Goal: Task Accomplishment & Management: Manage account settings

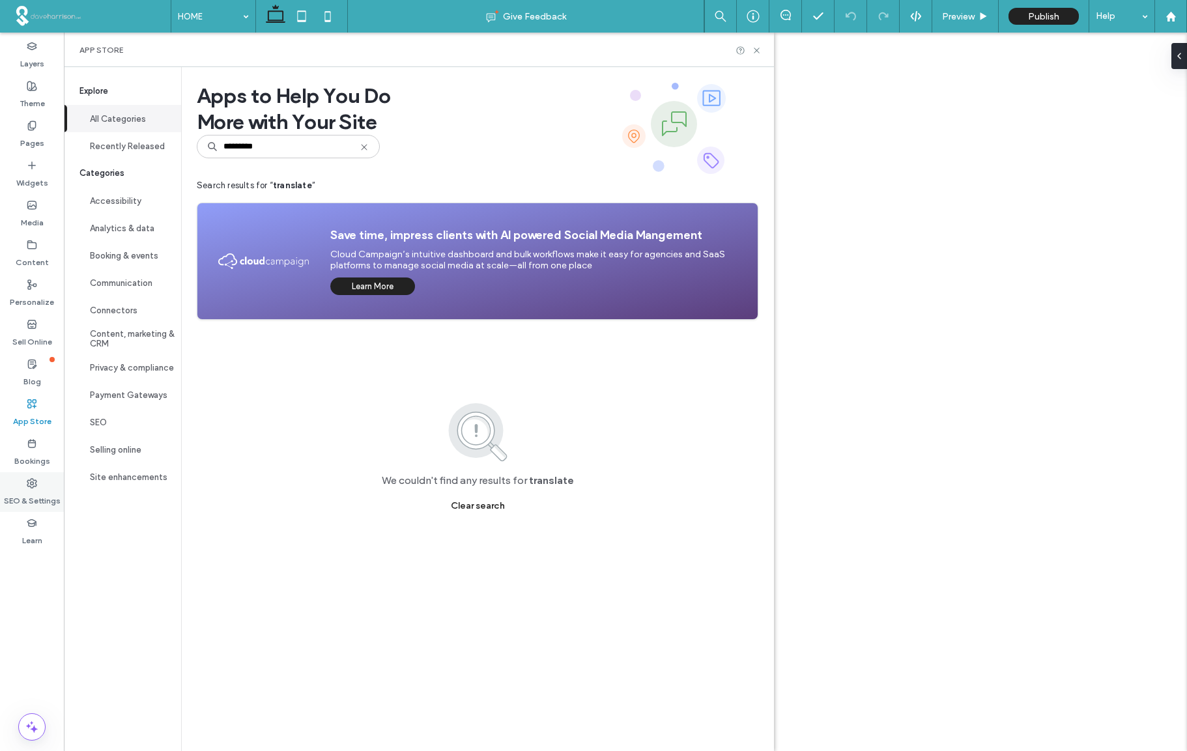
click at [27, 491] on label "SEO & Settings" at bounding box center [32, 498] width 57 height 18
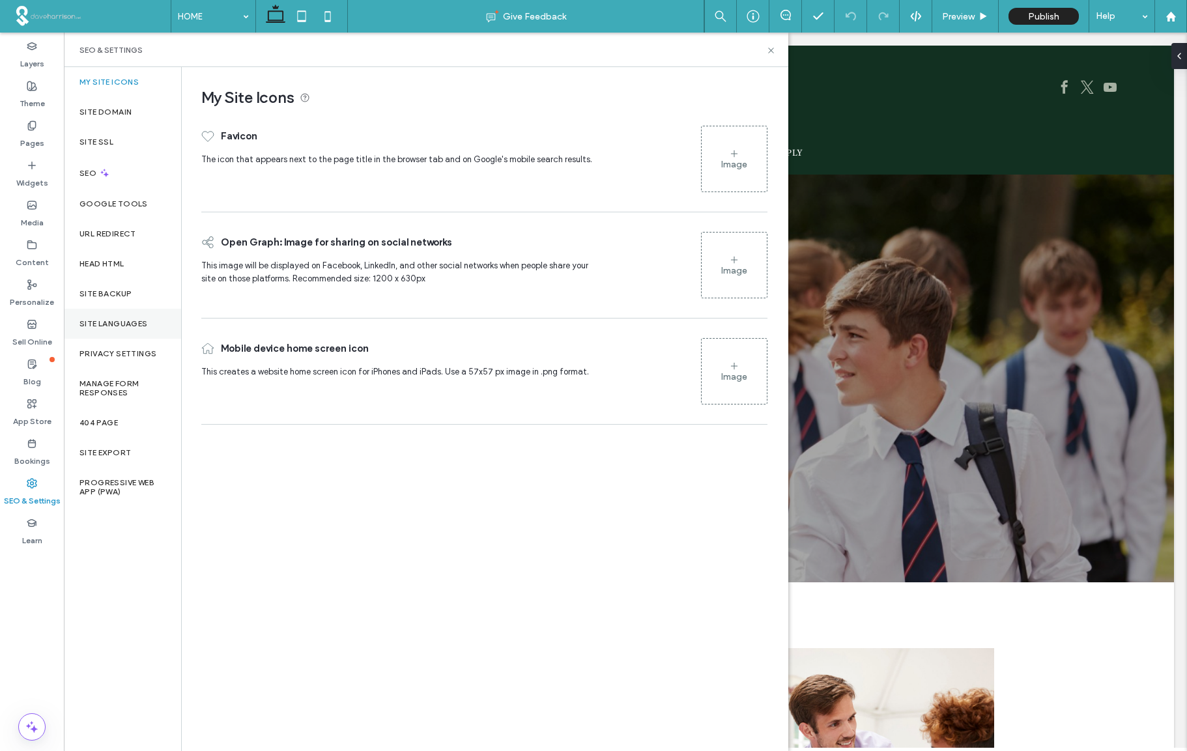
click at [108, 324] on label "Site Languages" at bounding box center [113, 323] width 68 height 9
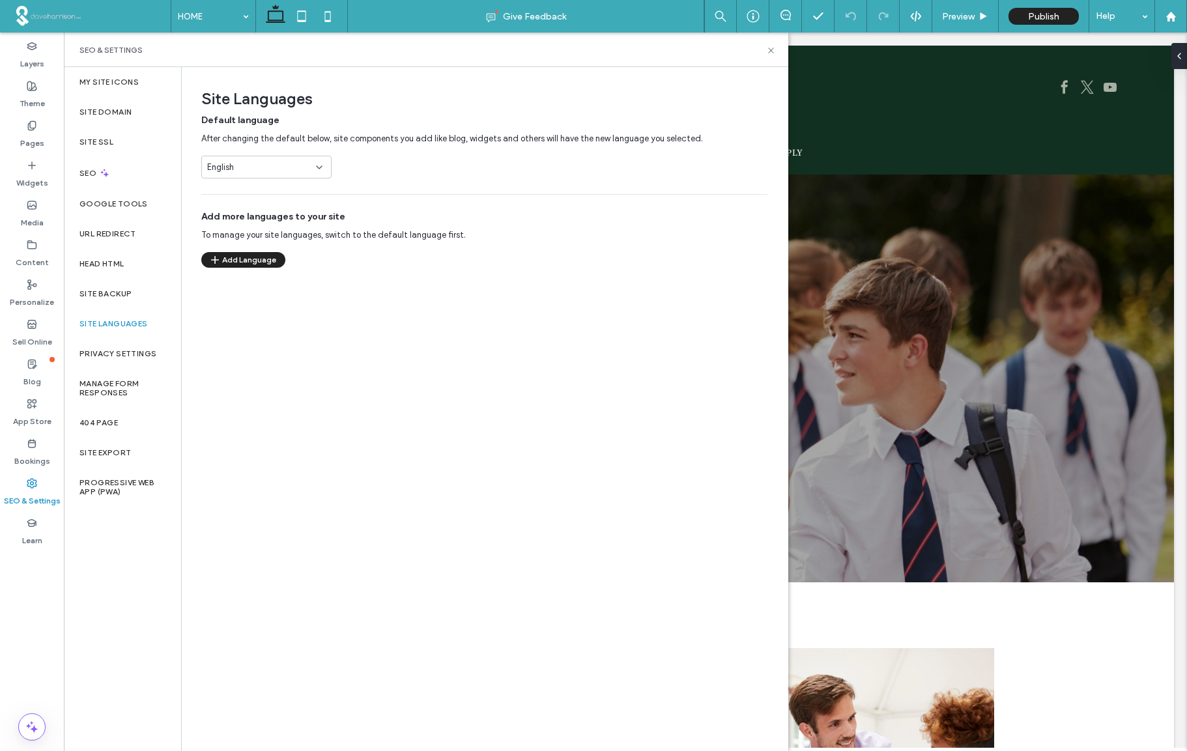
click at [319, 166] on icon at bounding box center [319, 167] width 10 height 10
click at [396, 165] on div "Default language After changing the default below, site components you add like…" at bounding box center [484, 146] width 566 height 64
click at [319, 167] on icon at bounding box center [319, 167] width 10 height 10
click at [393, 165] on div "Default language After changing the default below, site components you add like…" at bounding box center [484, 146] width 566 height 64
click at [246, 263] on button "Add Language" at bounding box center [243, 260] width 84 height 16
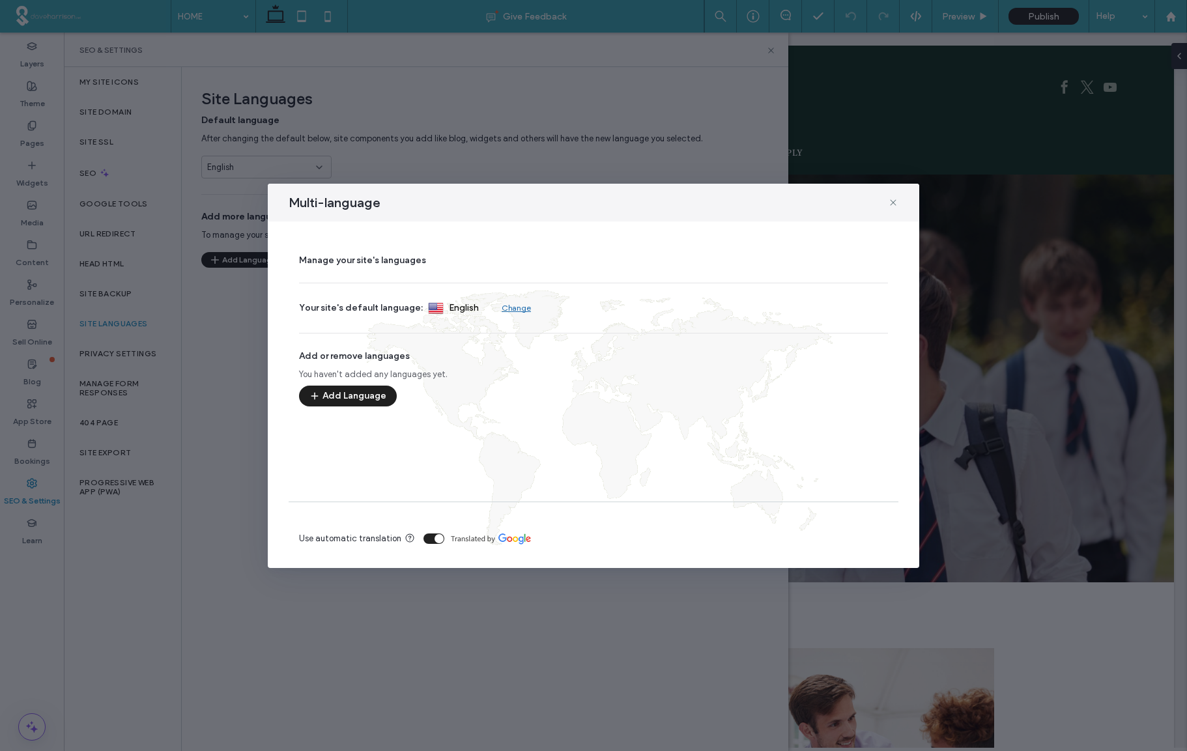
click at [343, 394] on button "Add Language" at bounding box center [348, 396] width 98 height 21
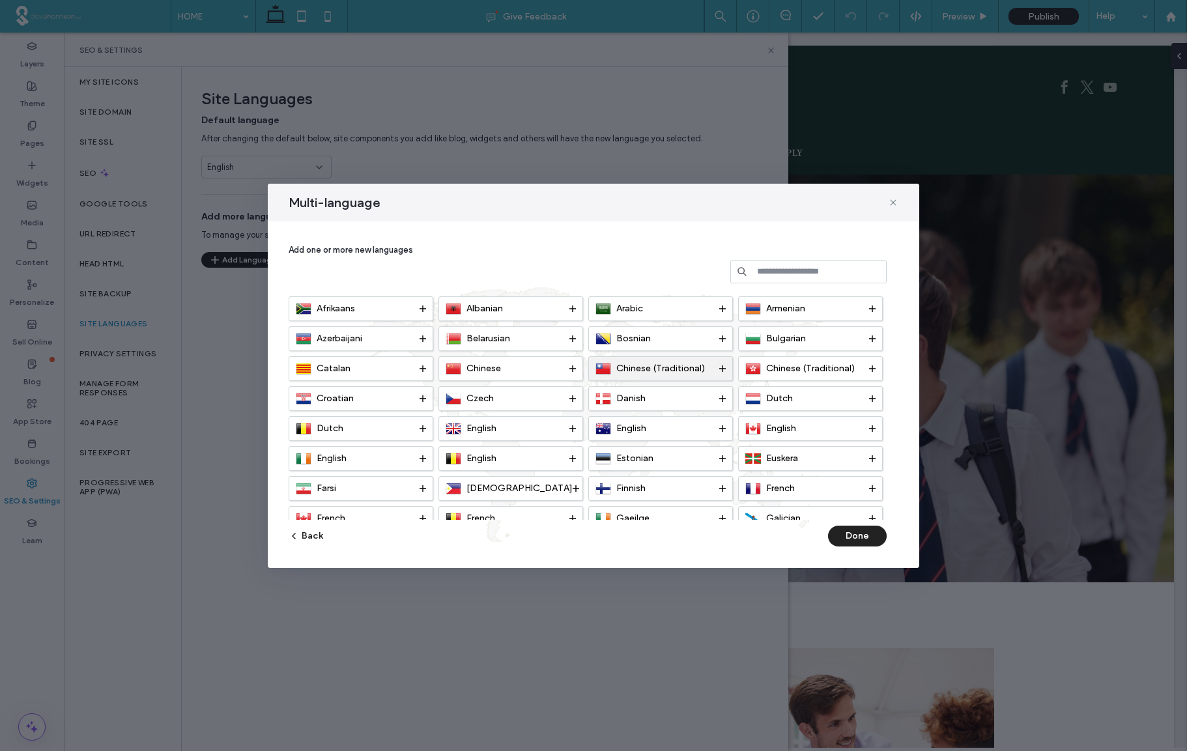
click at [717, 367] on div "Chinese (Traditional)" at bounding box center [657, 369] width 124 height 16
click at [869, 366] on icon at bounding box center [872, 368] width 7 height 7
click at [558, 427] on div "English" at bounding box center [508, 429] width 124 height 16
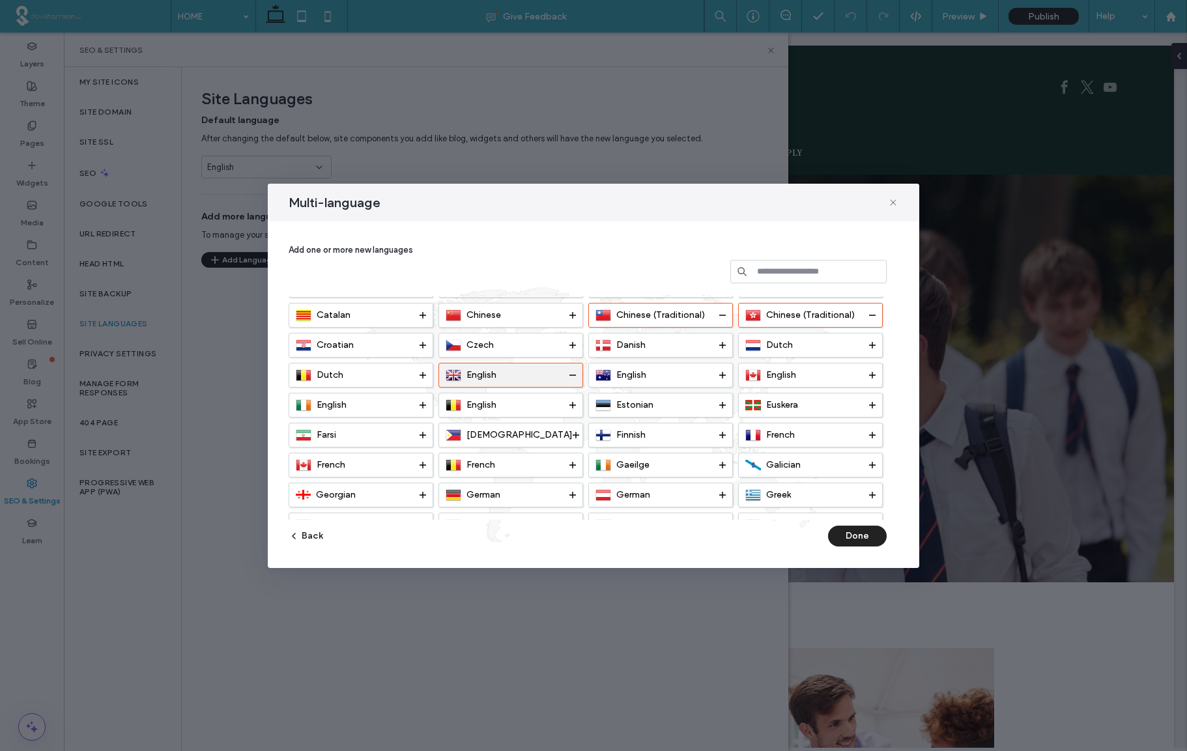
scroll to position [69, 0]
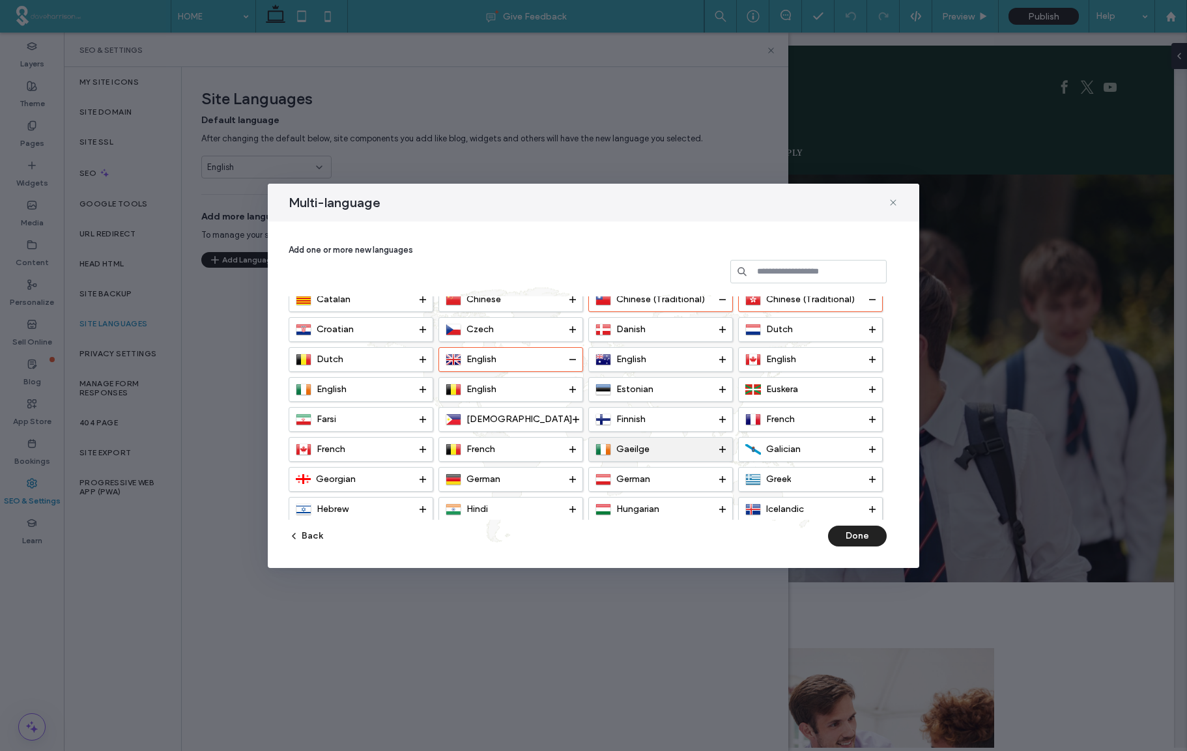
click at [698, 446] on div "Gaeilge" at bounding box center [657, 450] width 124 height 16
click at [799, 420] on div "French" at bounding box center [807, 420] width 124 height 16
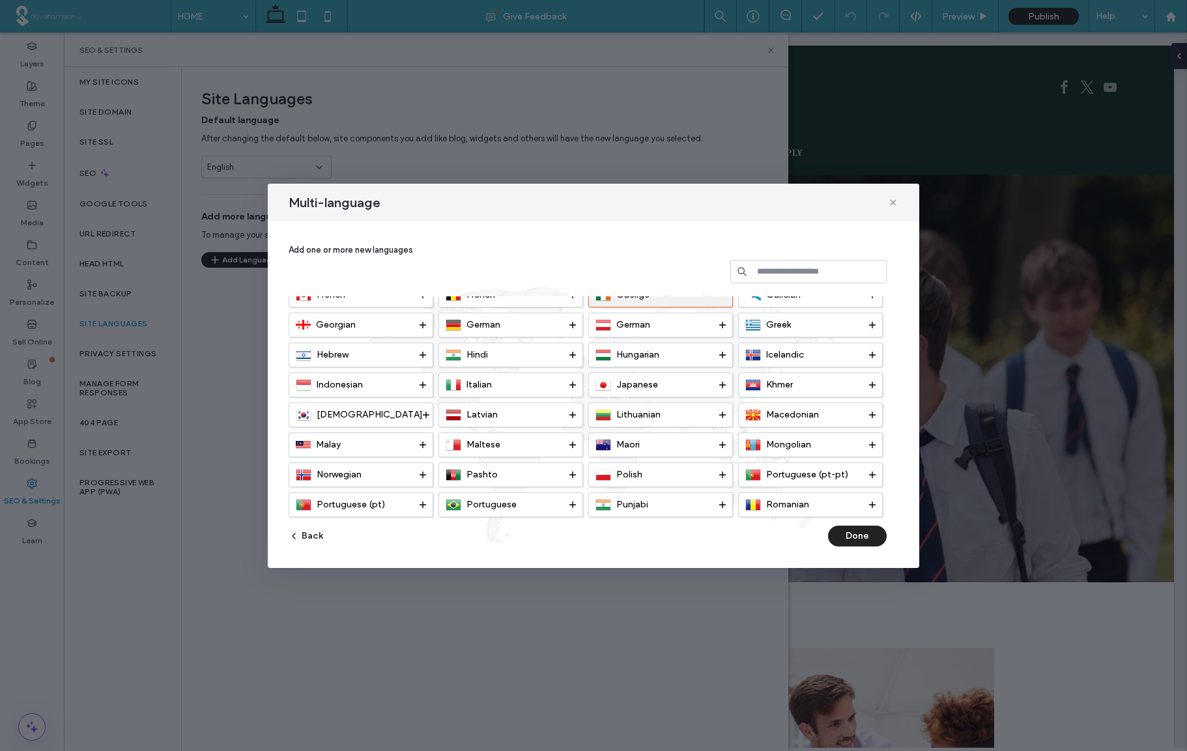
scroll to position [225, 0]
click at [702, 473] on div "Polish" at bounding box center [657, 474] width 124 height 16
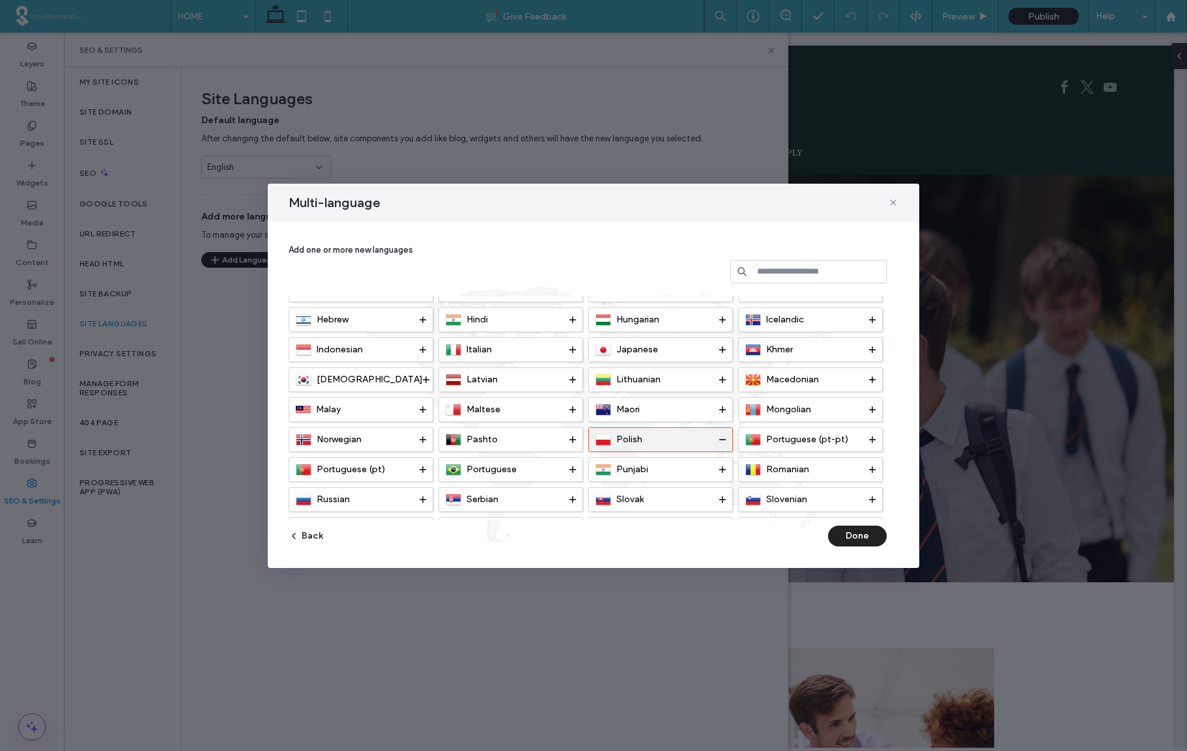
scroll to position [269, 0]
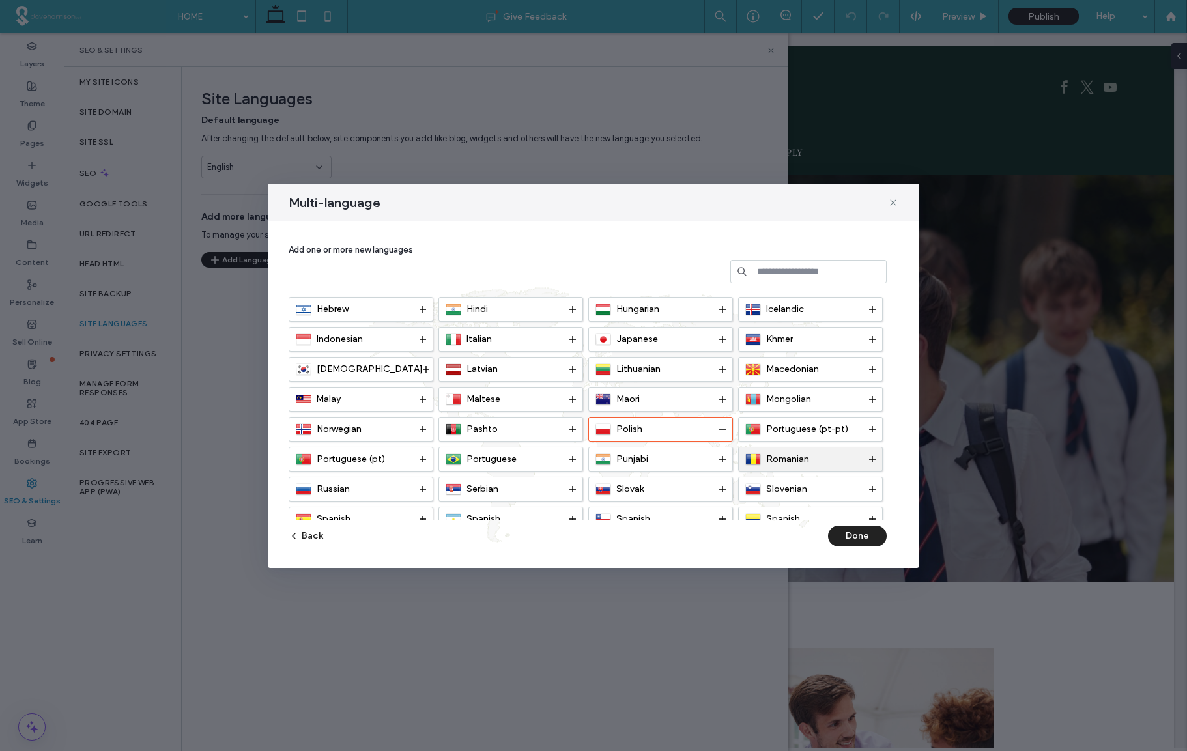
click at [810, 459] on div "Romanian" at bounding box center [807, 459] width 124 height 16
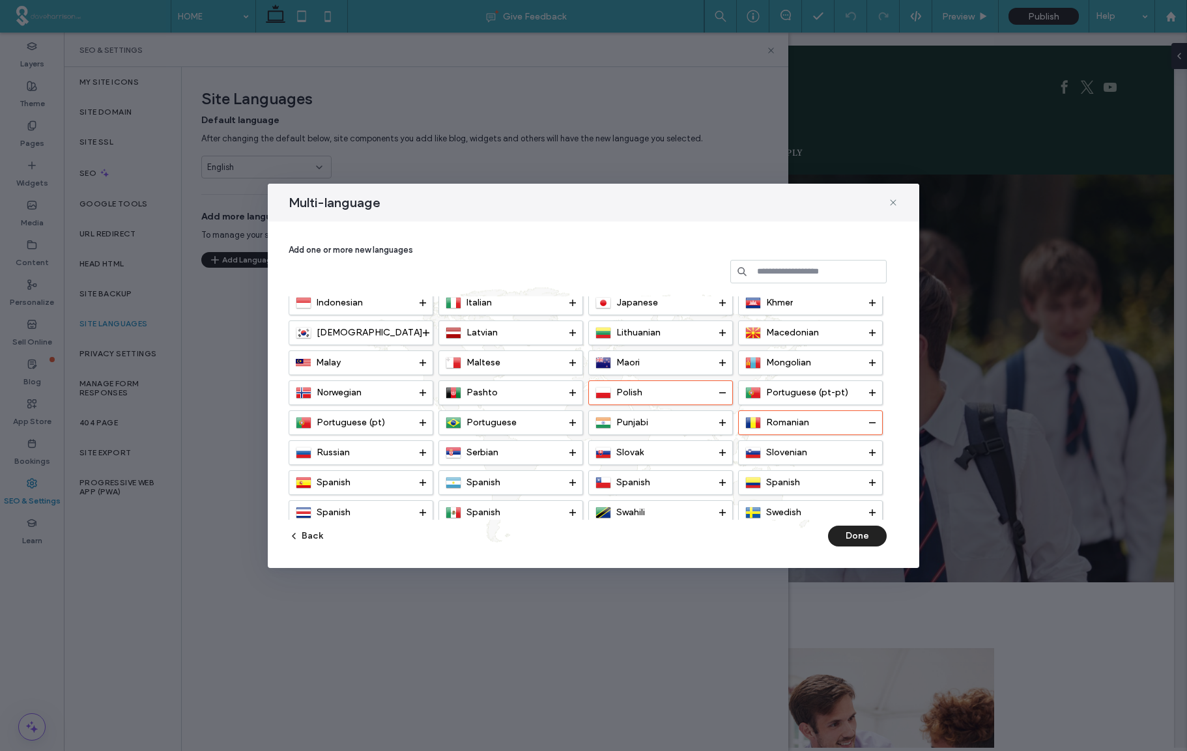
scroll to position [307, 0]
click at [687, 451] on div "Slovak" at bounding box center [657, 452] width 124 height 16
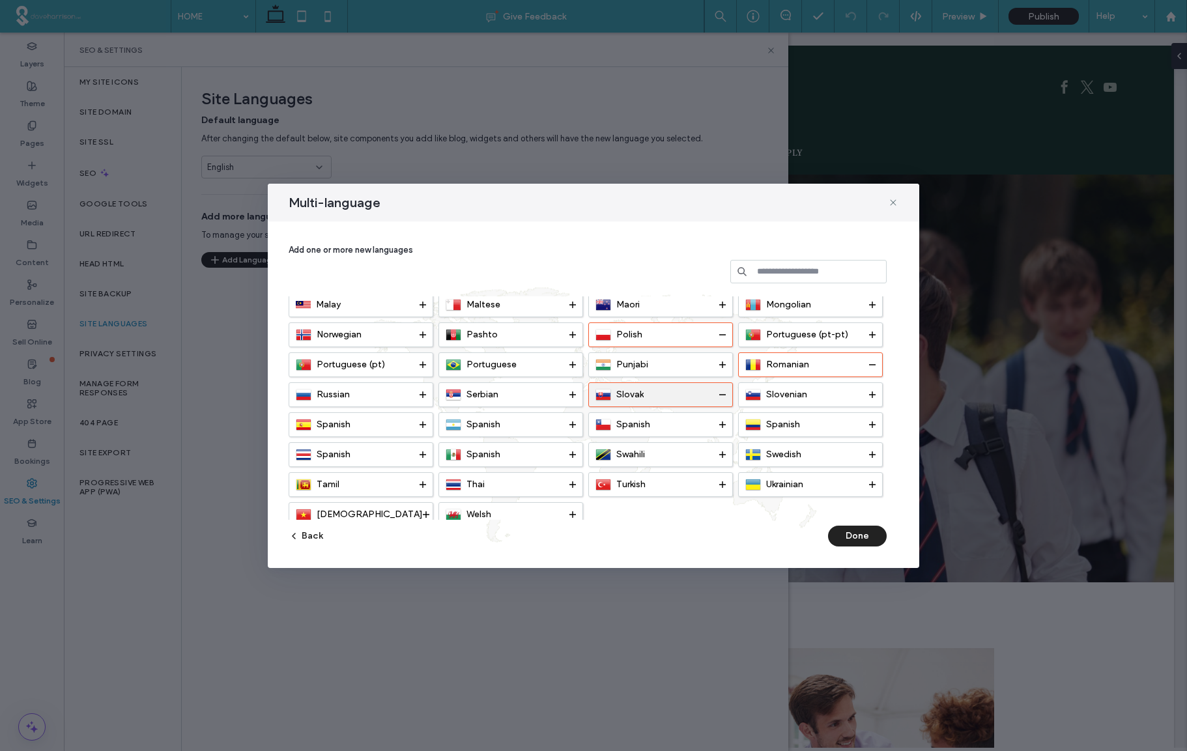
scroll to position [377, 0]
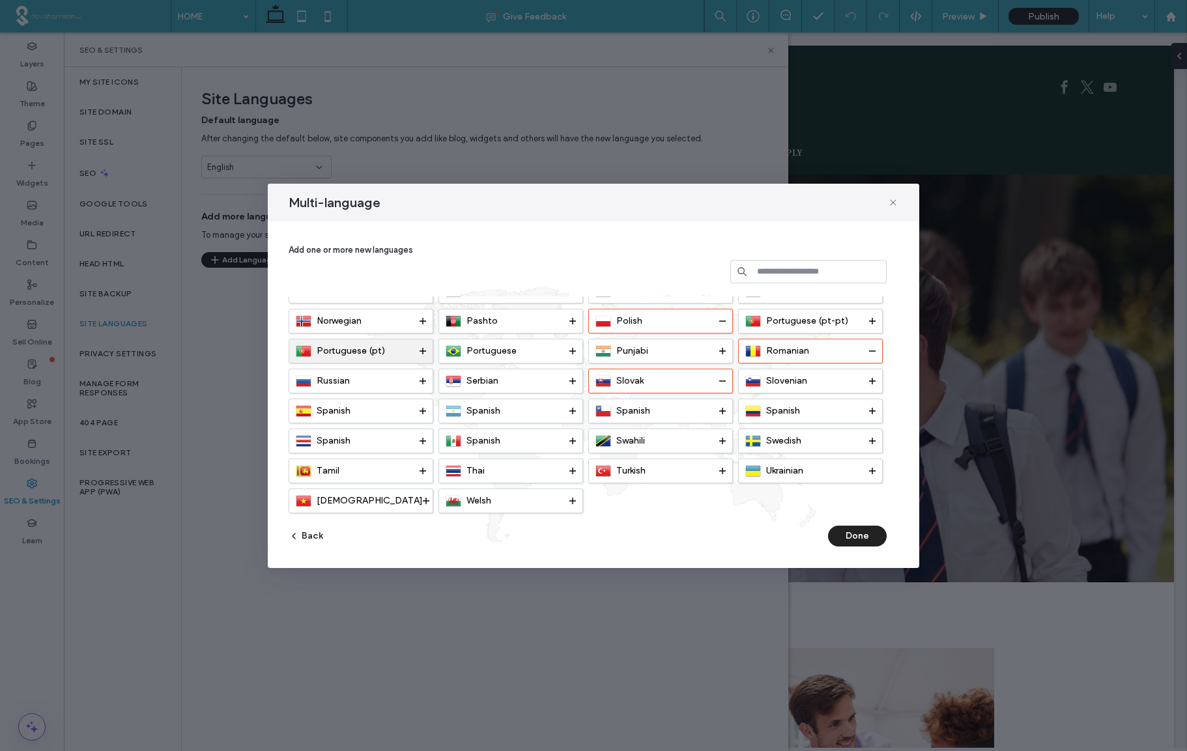
click at [414, 349] on div "Portuguese (pt)" at bounding box center [358, 351] width 124 height 16
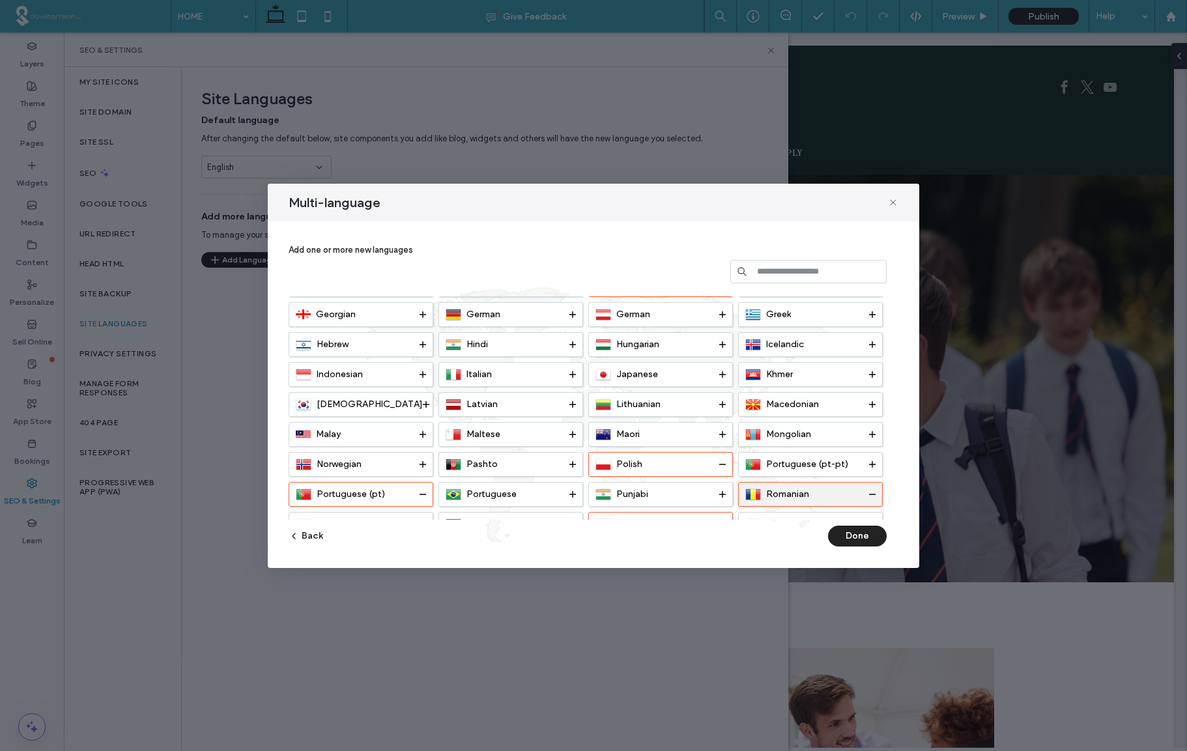
scroll to position [223, 0]
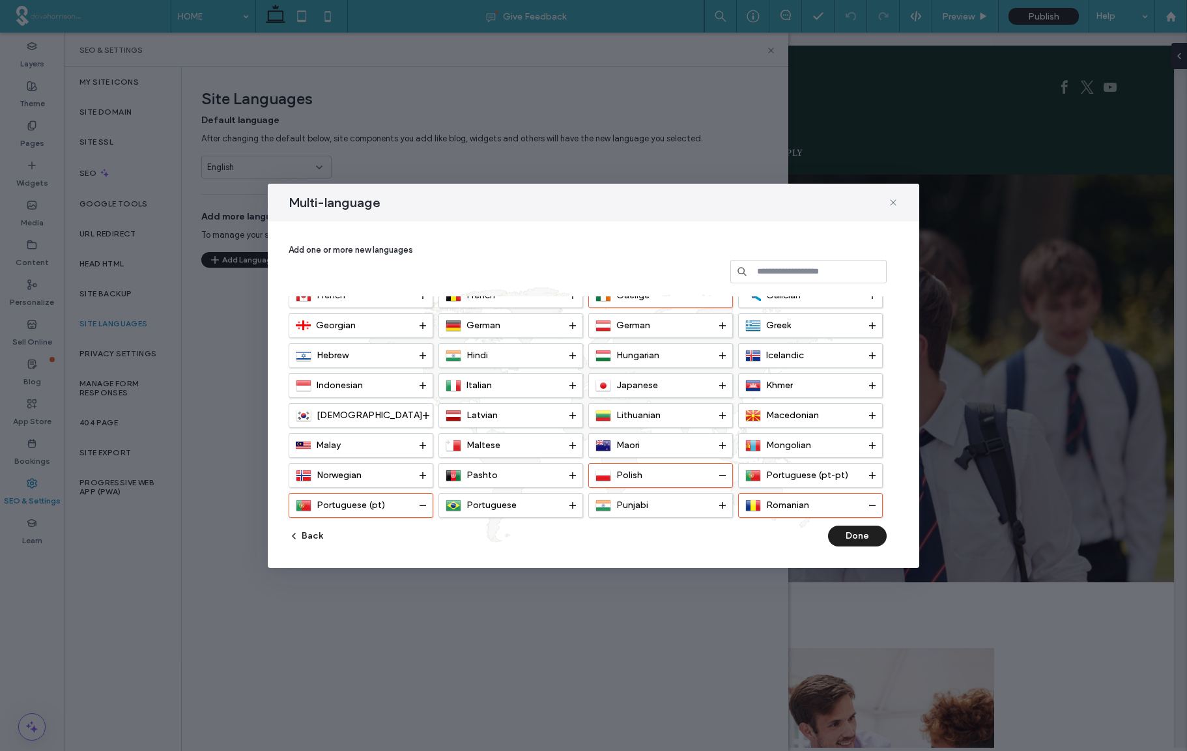
click at [852, 535] on button "Done" at bounding box center [857, 536] width 59 height 21
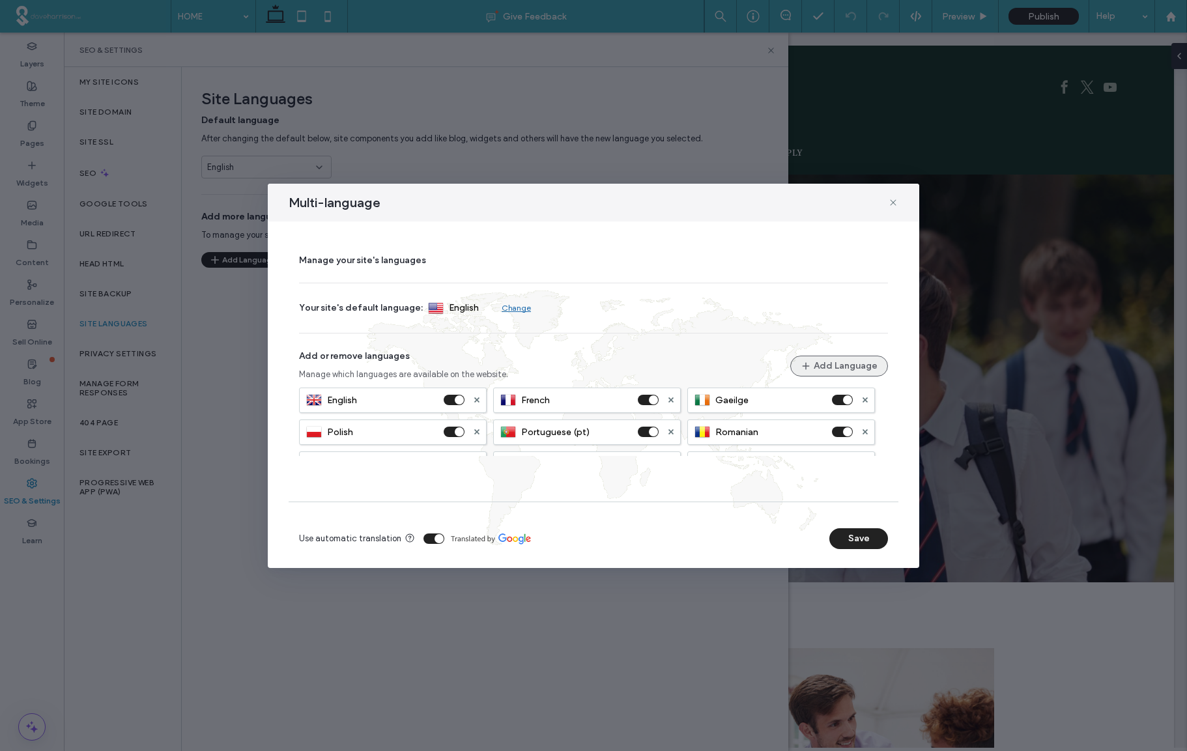
click at [825, 366] on button "Add Language" at bounding box center [839, 366] width 98 height 21
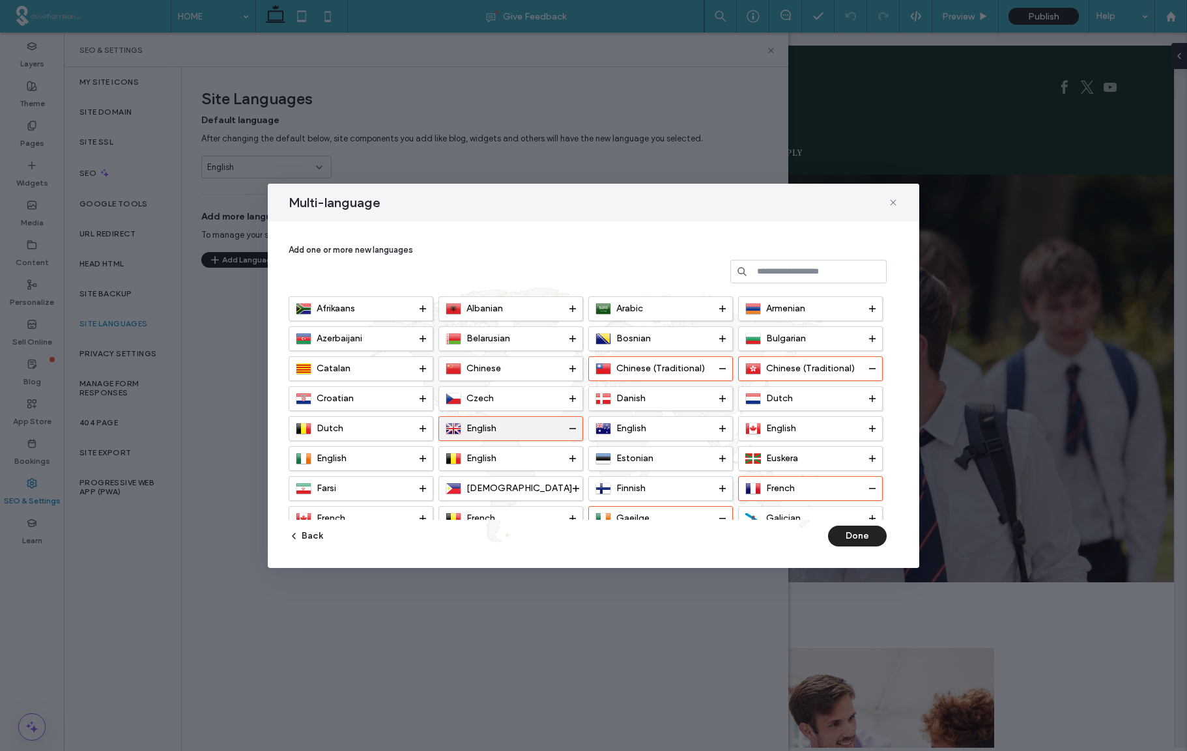
click at [571, 429] on use at bounding box center [572, 428] width 7 height 1
click at [844, 366] on span "Chinese (Traditional)" at bounding box center [810, 368] width 89 height 11
click at [843, 367] on span "Chinese (Traditional)" at bounding box center [810, 368] width 89 height 11
click at [706, 366] on div "Chinese (Traditional)" at bounding box center [657, 369] width 124 height 16
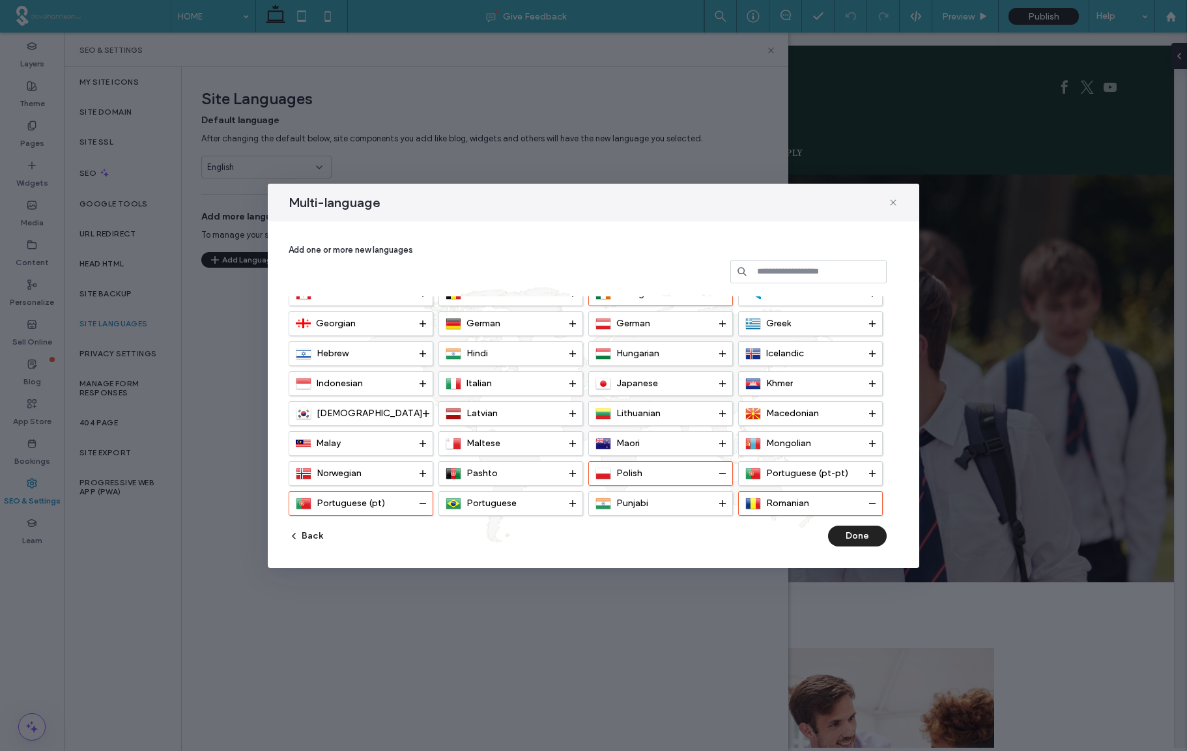
scroll to position [233, 0]
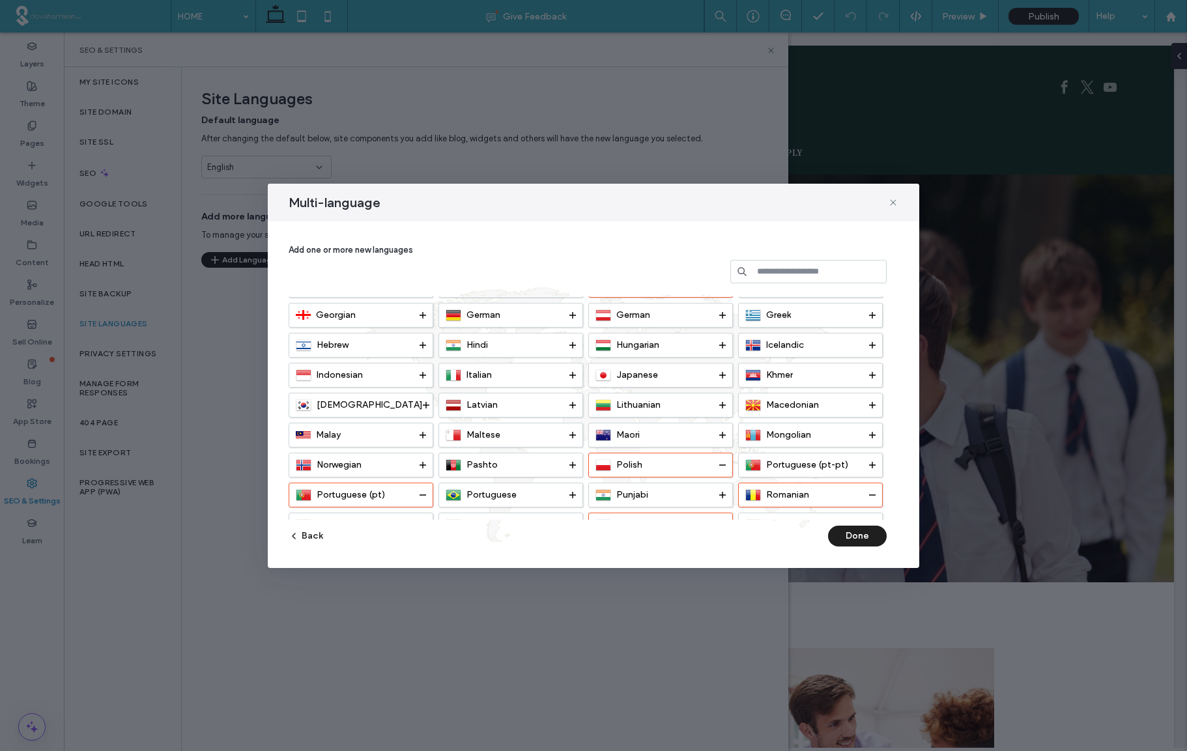
click at [859, 537] on button "Done" at bounding box center [857, 536] width 59 height 21
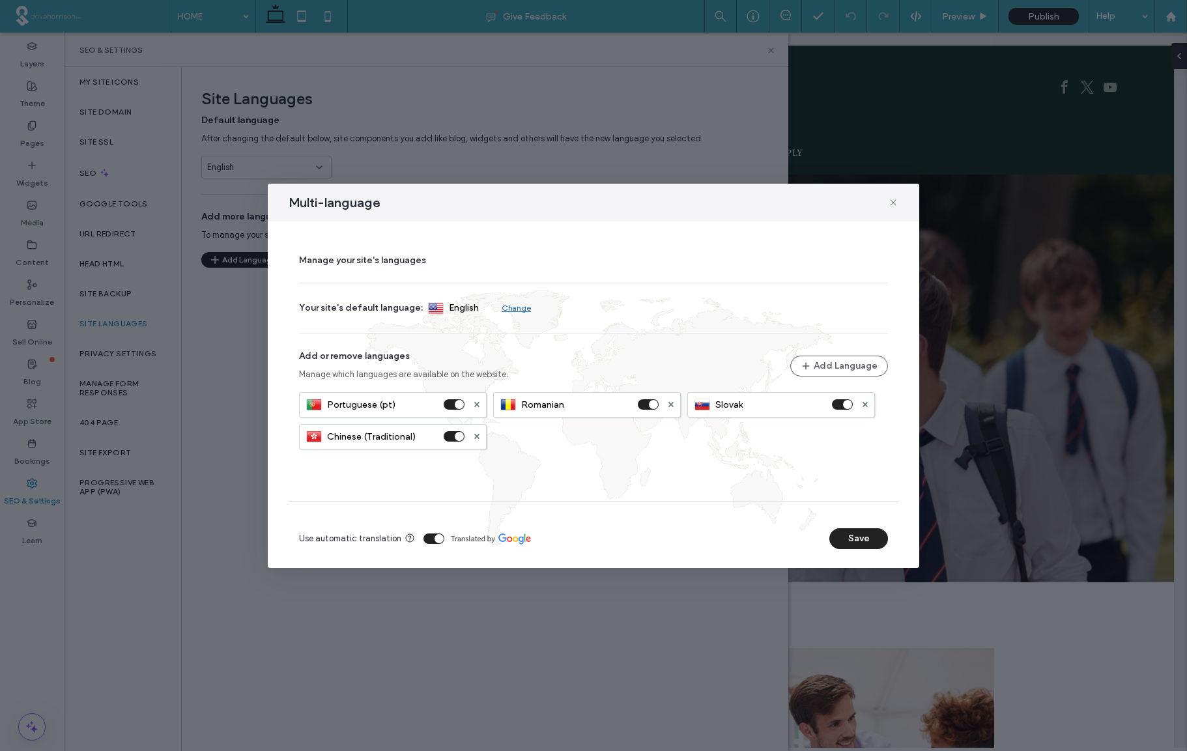
scroll to position [0, 0]
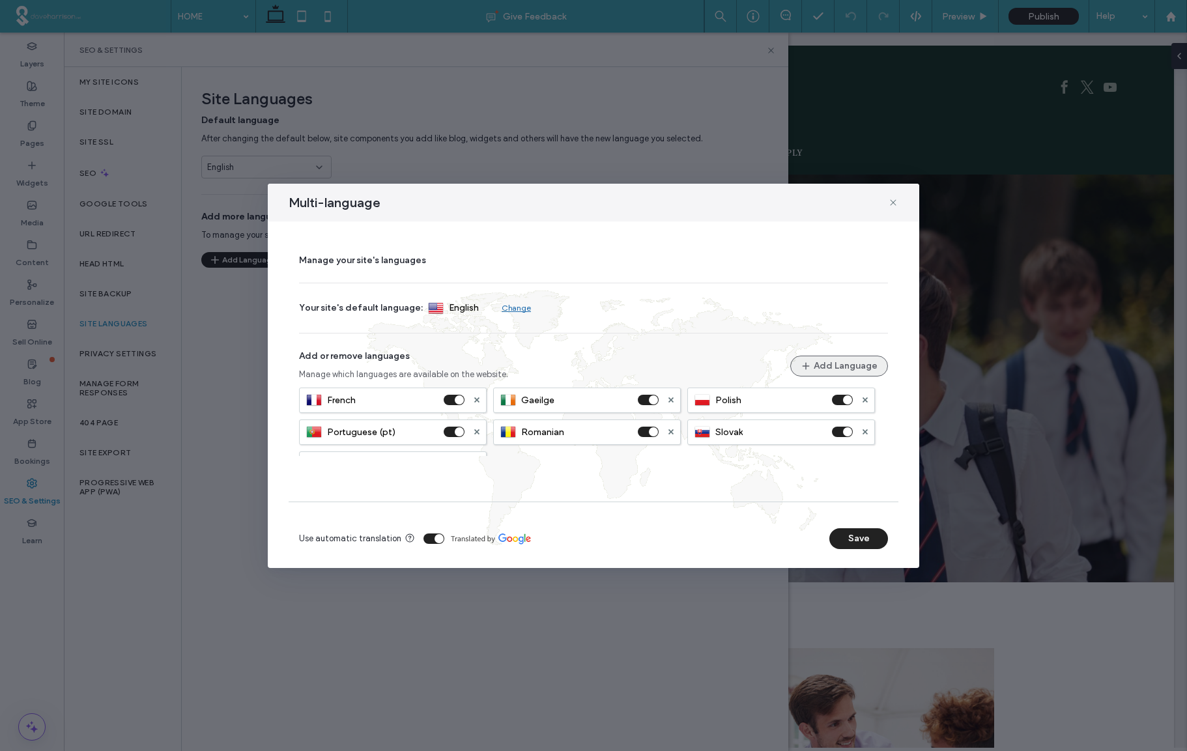
click at [835, 365] on button "Add Language" at bounding box center [839, 366] width 98 height 21
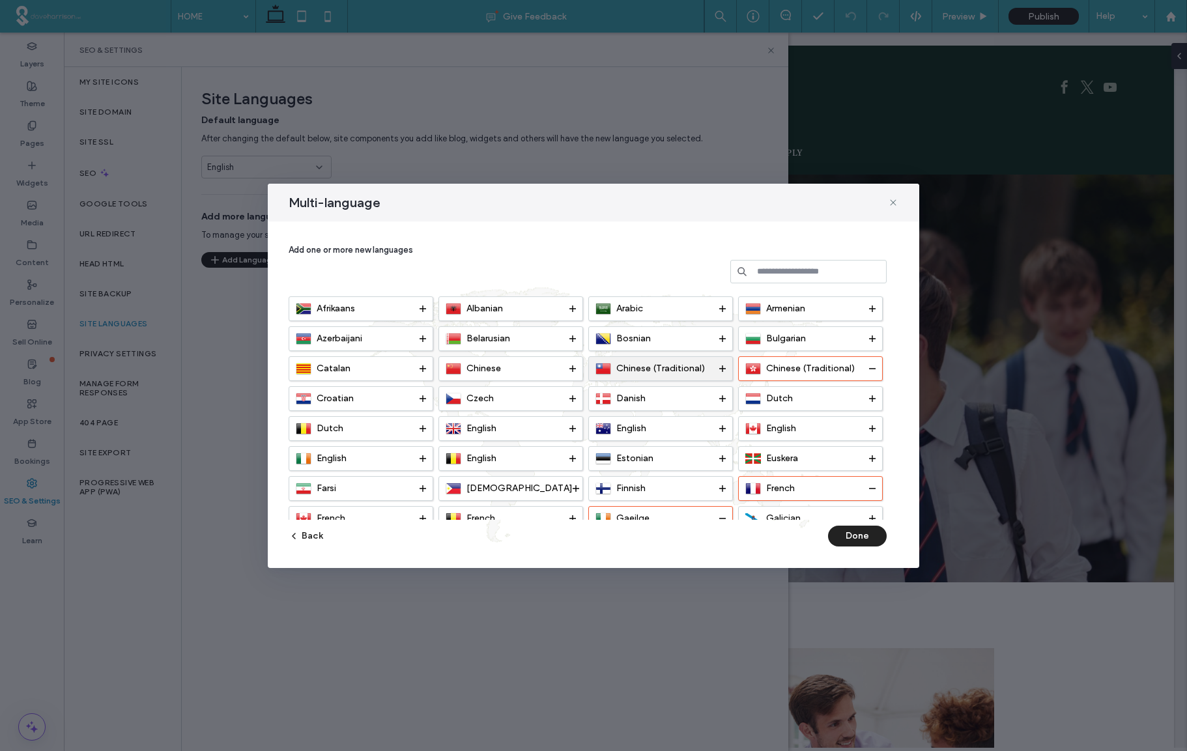
click at [663, 368] on span "Chinese (Traditional)" at bounding box center [660, 368] width 89 height 11
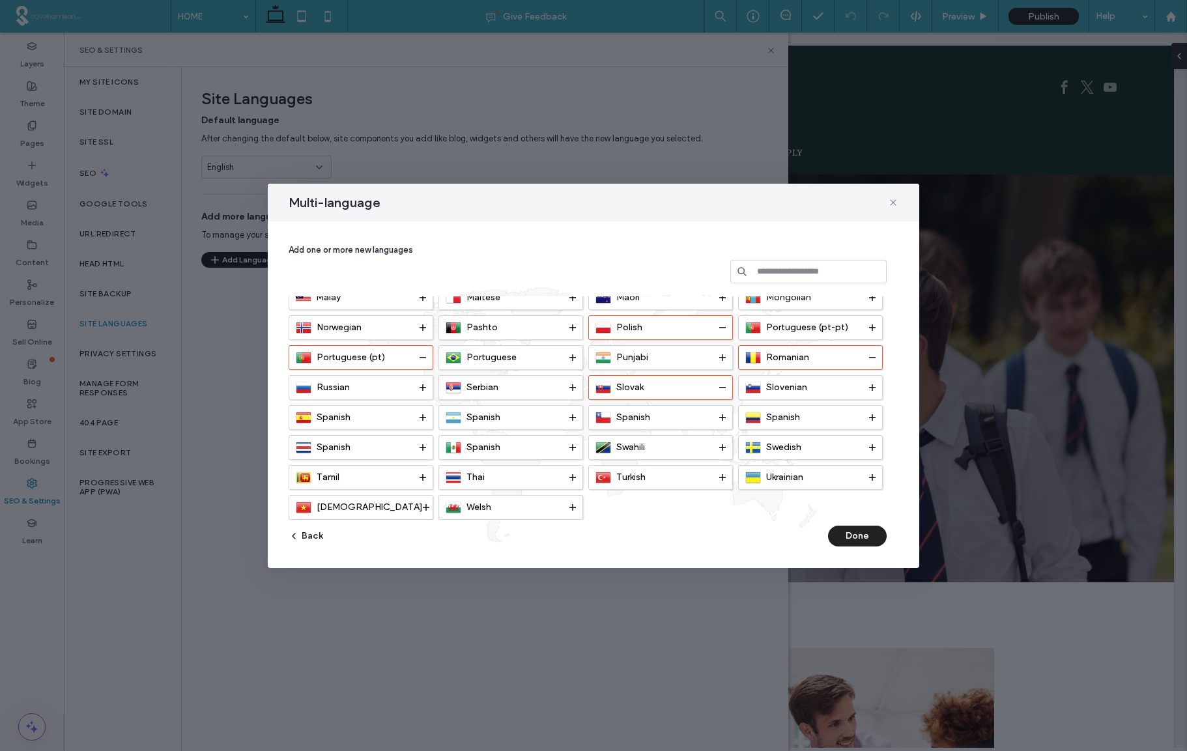
scroll to position [373, 0]
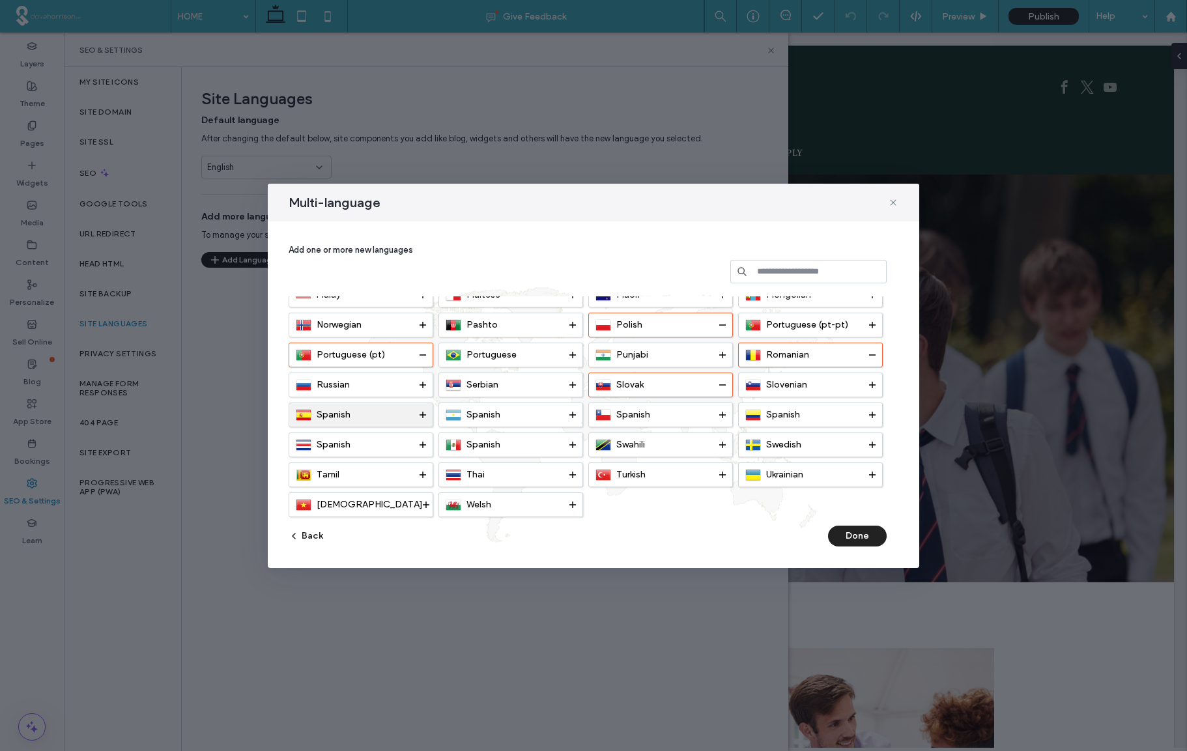
click at [414, 413] on div "Spanish" at bounding box center [358, 415] width 124 height 16
click at [855, 534] on button "Done" at bounding box center [857, 536] width 59 height 21
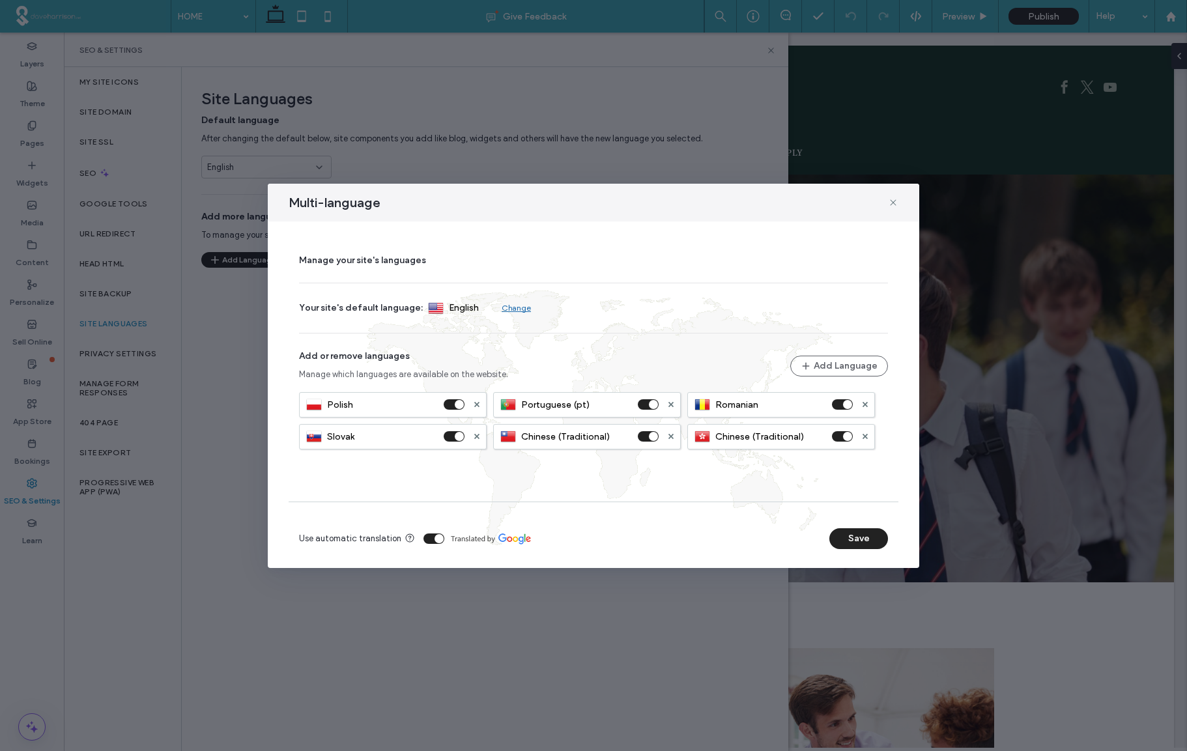
scroll to position [0, 0]
click at [859, 536] on button "Save" at bounding box center [858, 538] width 59 height 21
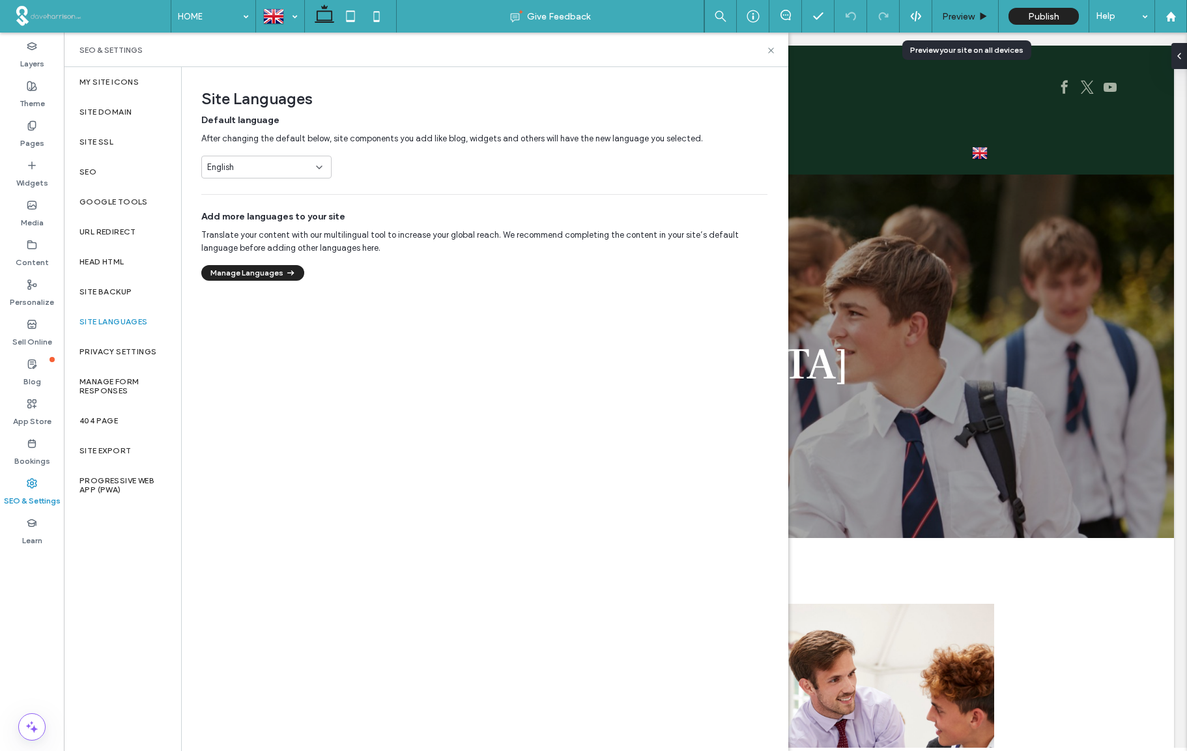
click at [961, 18] on span "Preview" at bounding box center [958, 16] width 33 height 11
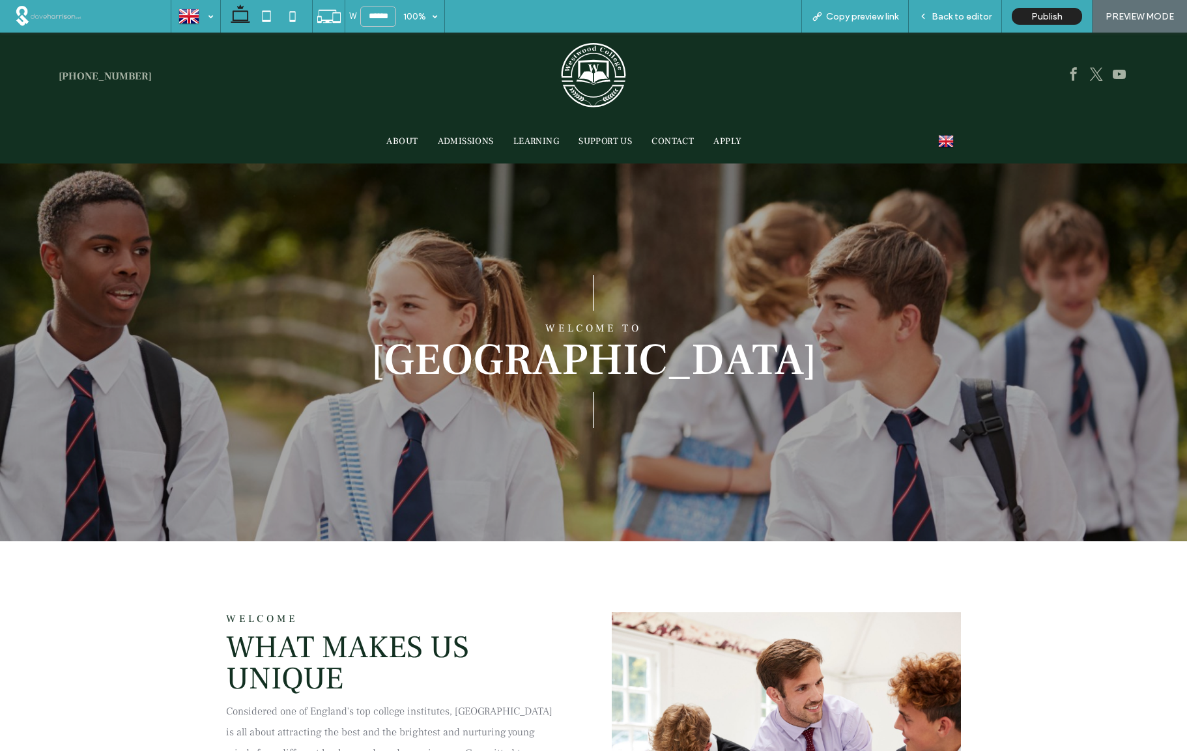
click at [947, 143] on img at bounding box center [946, 141] width 16 height 17
click at [947, 236] on img at bounding box center [946, 235] width 16 height 17
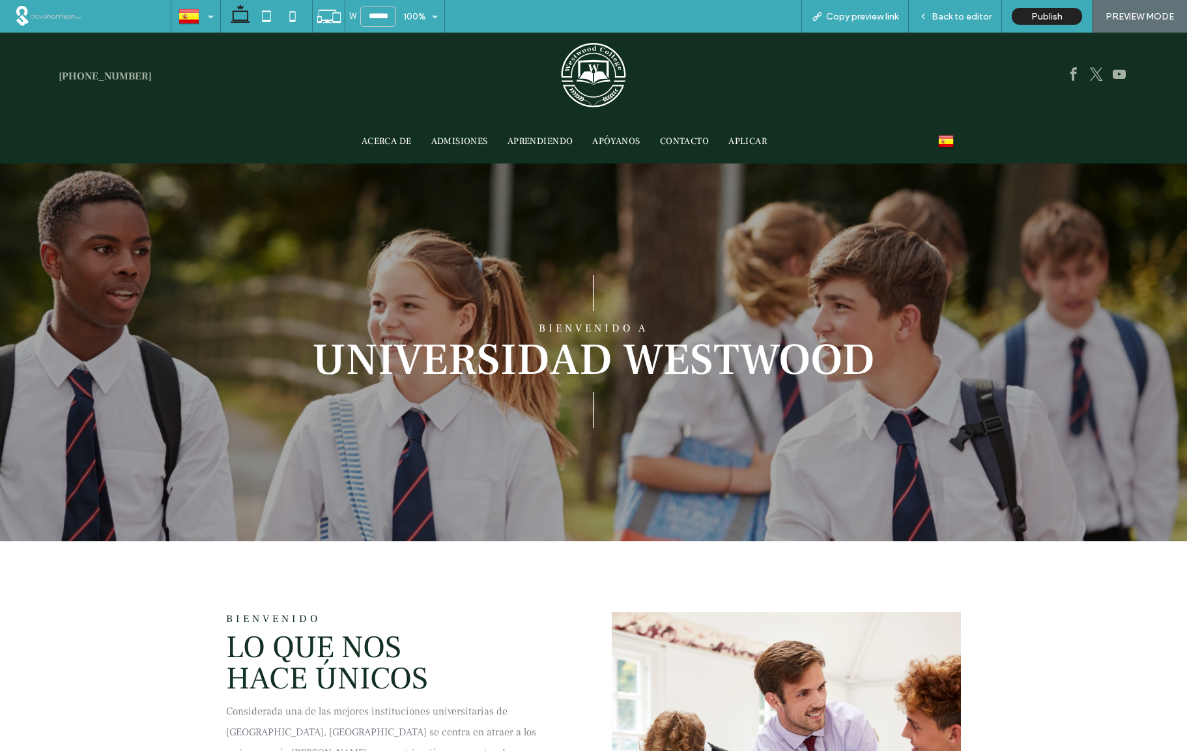
click at [947, 144] on img at bounding box center [946, 141] width 16 height 17
click at [947, 272] on img at bounding box center [946, 273] width 16 height 17
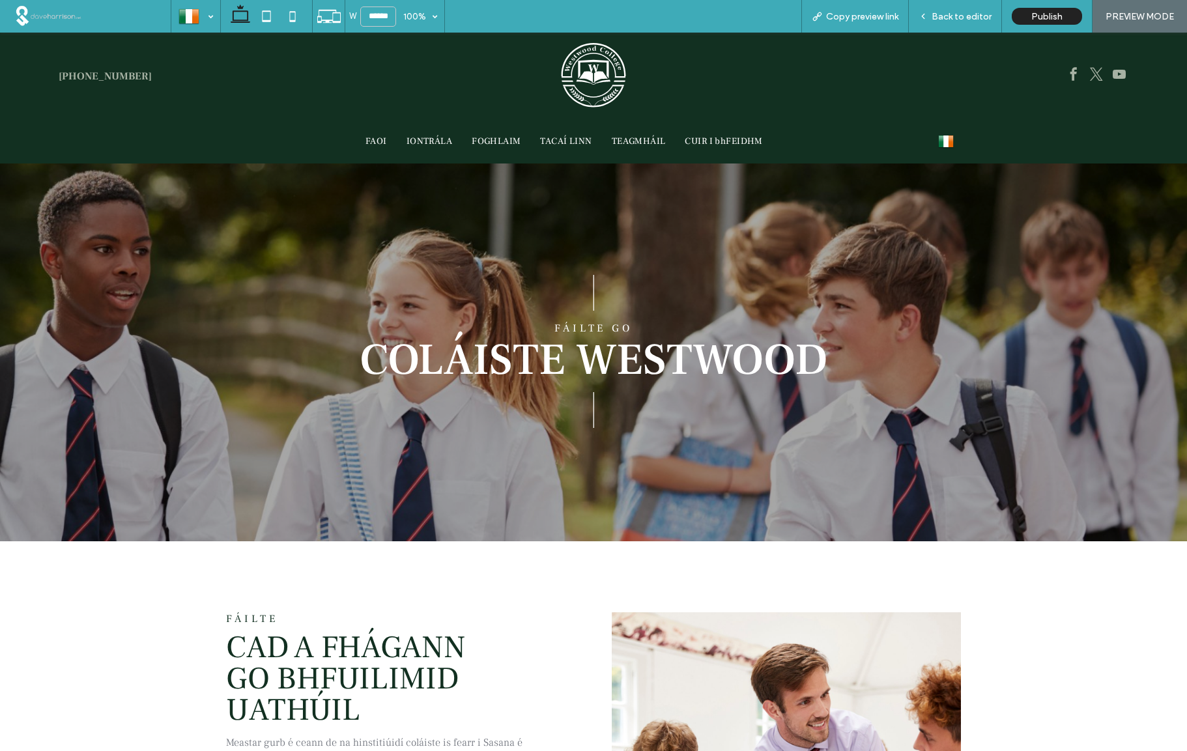
click at [946, 140] on img at bounding box center [946, 141] width 16 height 17
click at [947, 197] on img at bounding box center [946, 198] width 16 height 17
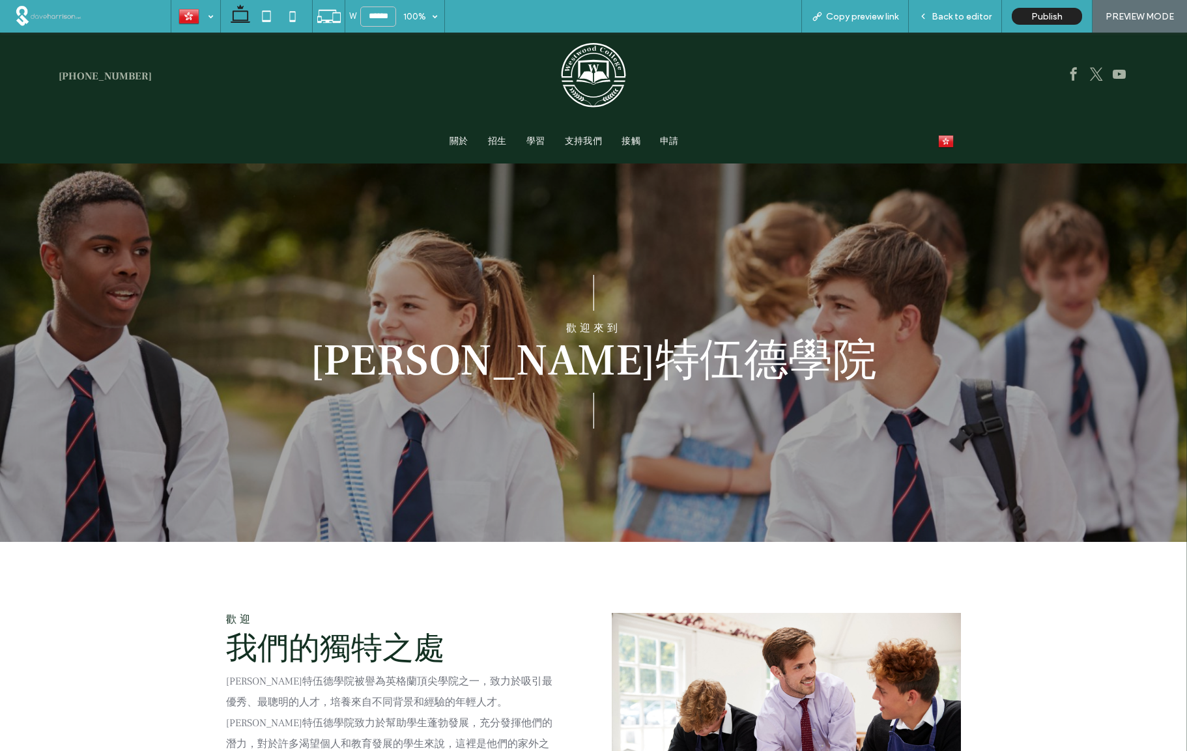
click at [949, 142] on img at bounding box center [946, 141] width 16 height 17
click at [946, 158] on img at bounding box center [946, 160] width 16 height 17
click at [947, 139] on img at bounding box center [946, 141] width 16 height 17
click at [945, 216] on img at bounding box center [946, 216] width 16 height 17
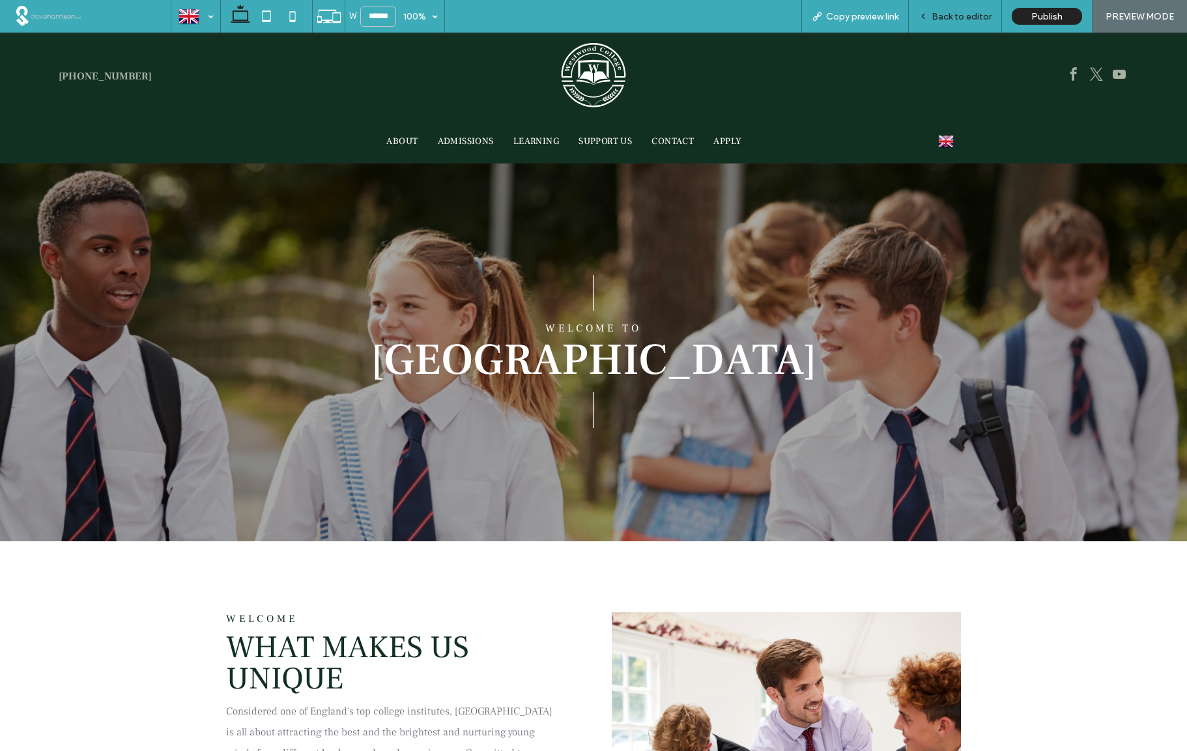
click at [950, 18] on span "Back to editor" at bounding box center [962, 16] width 60 height 11
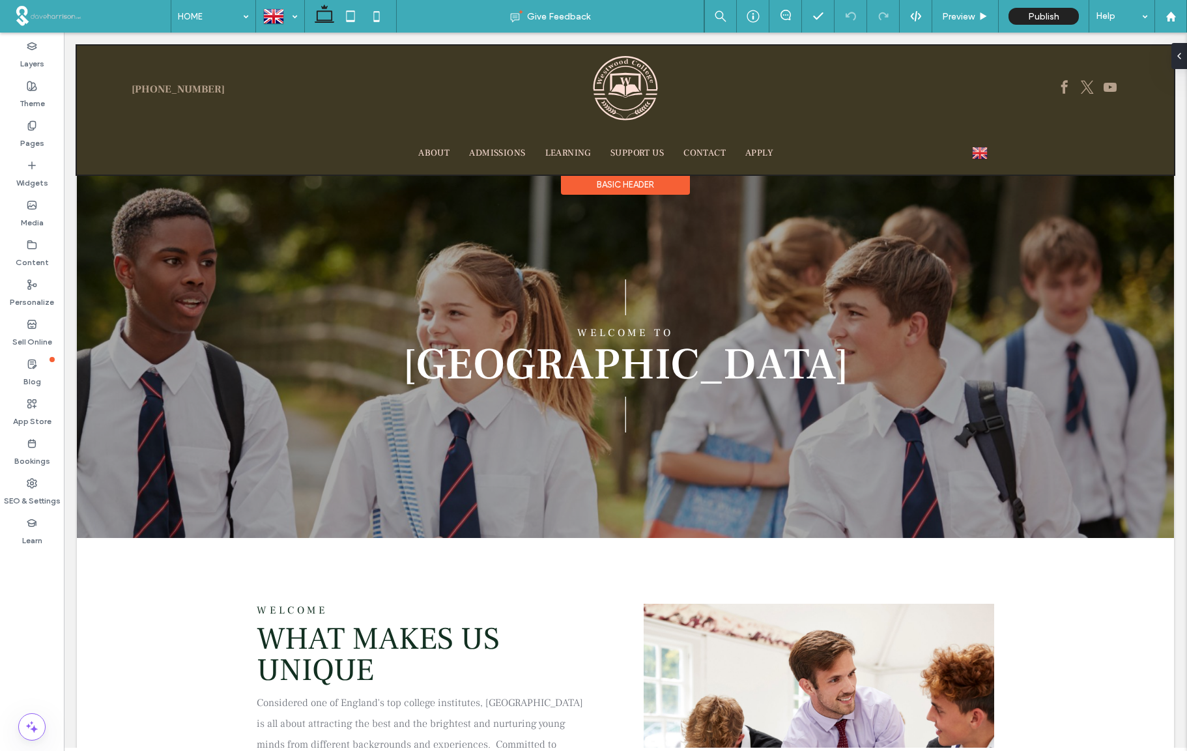
click at [898, 136] on div at bounding box center [625, 110] width 1097 height 129
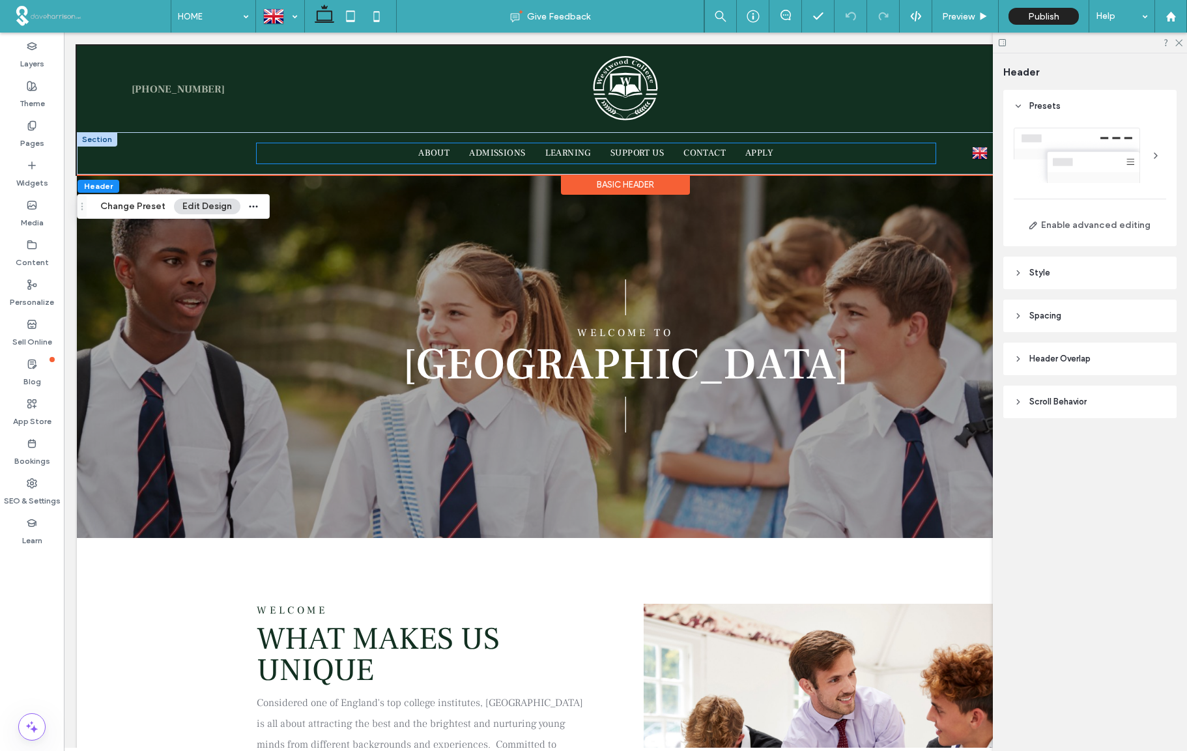
click at [932, 156] on div "HOME ABOUT ADMISSIONS LEARNING SUPPORT US CONTACT APPLY" at bounding box center [596, 153] width 679 height 21
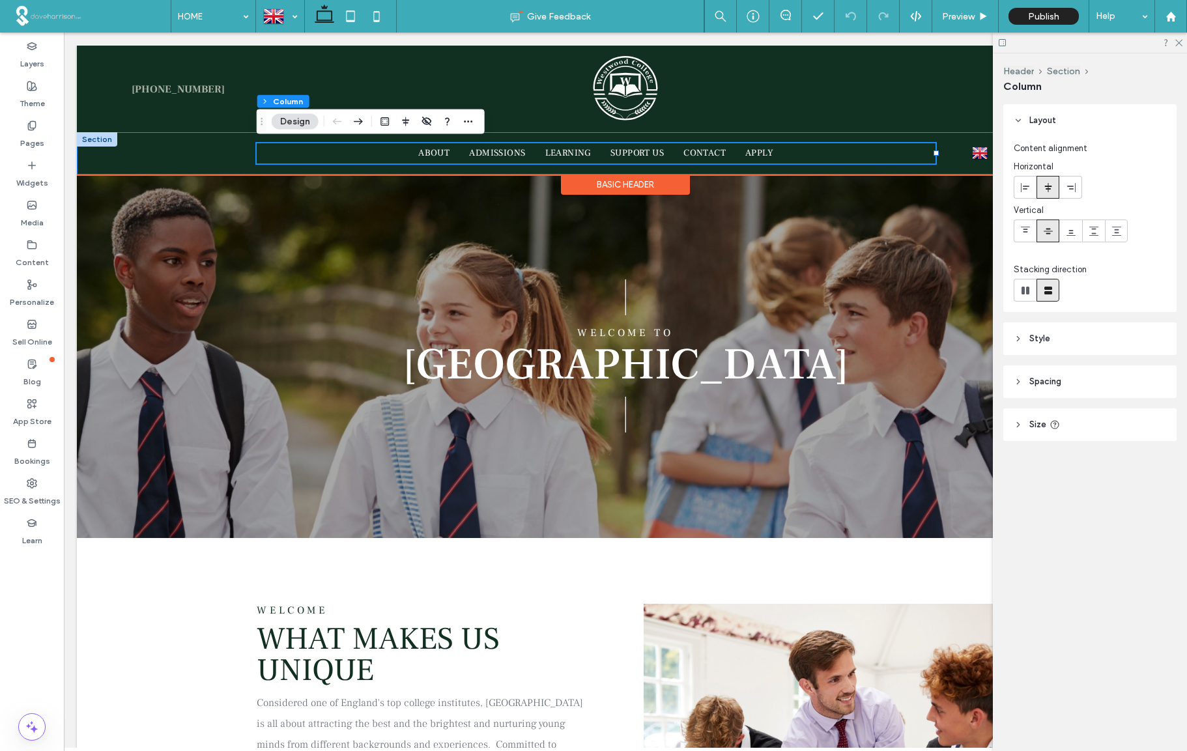
click at [964, 154] on div "HOME ABOUT ADMISSIONS LEARNING SUPPORT US CONTACT APPLY English en 繁體中文 zh-tw p…" at bounding box center [626, 153] width 782 height 42
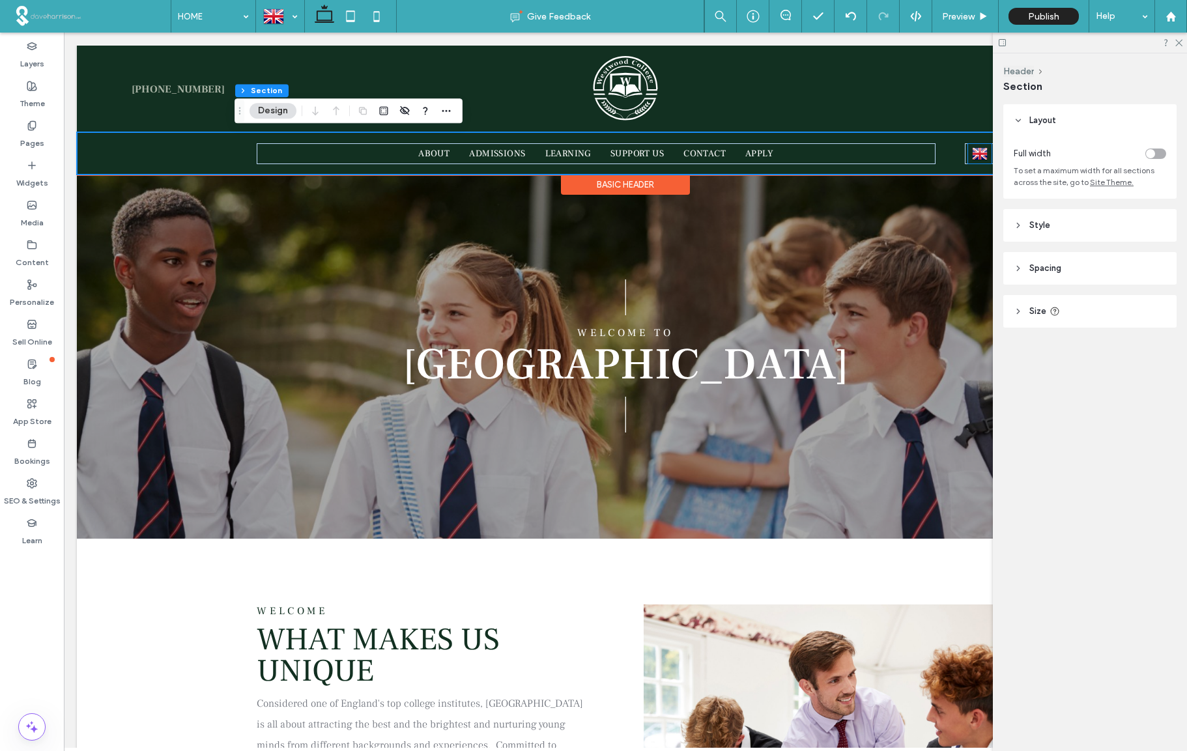
click at [981, 154] on img at bounding box center [980, 153] width 16 height 17
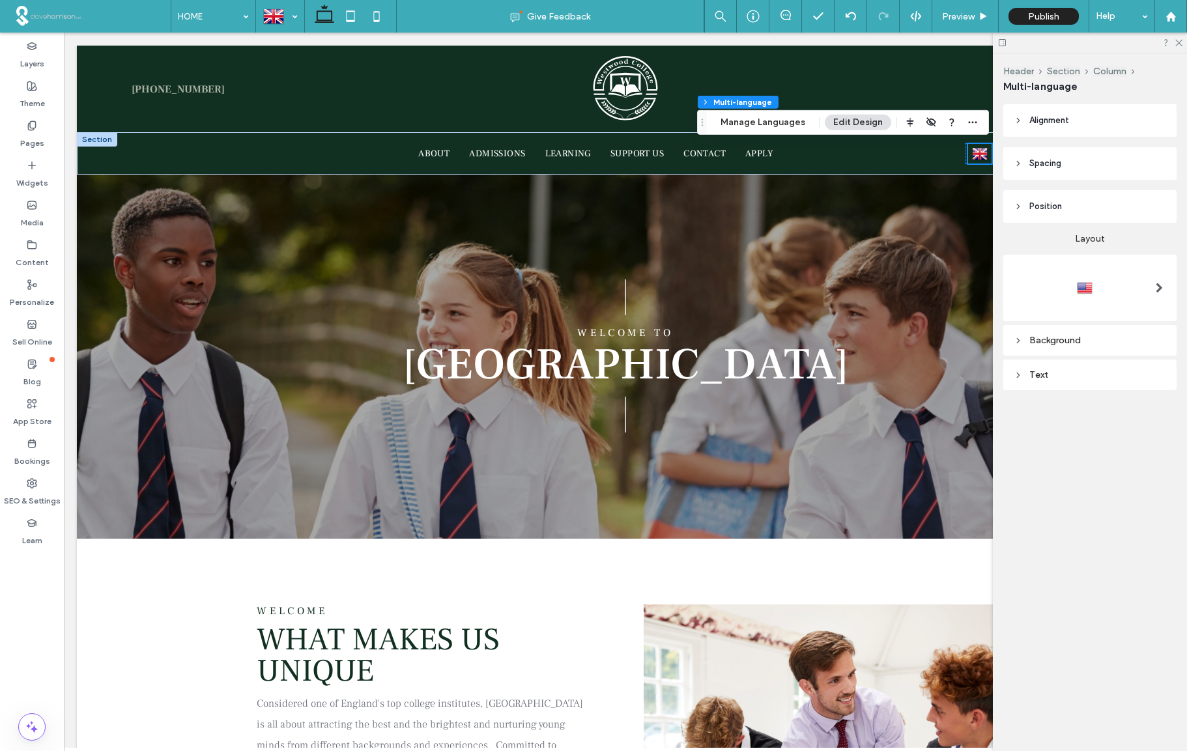
click at [1156, 288] on span at bounding box center [1159, 288] width 7 height 10
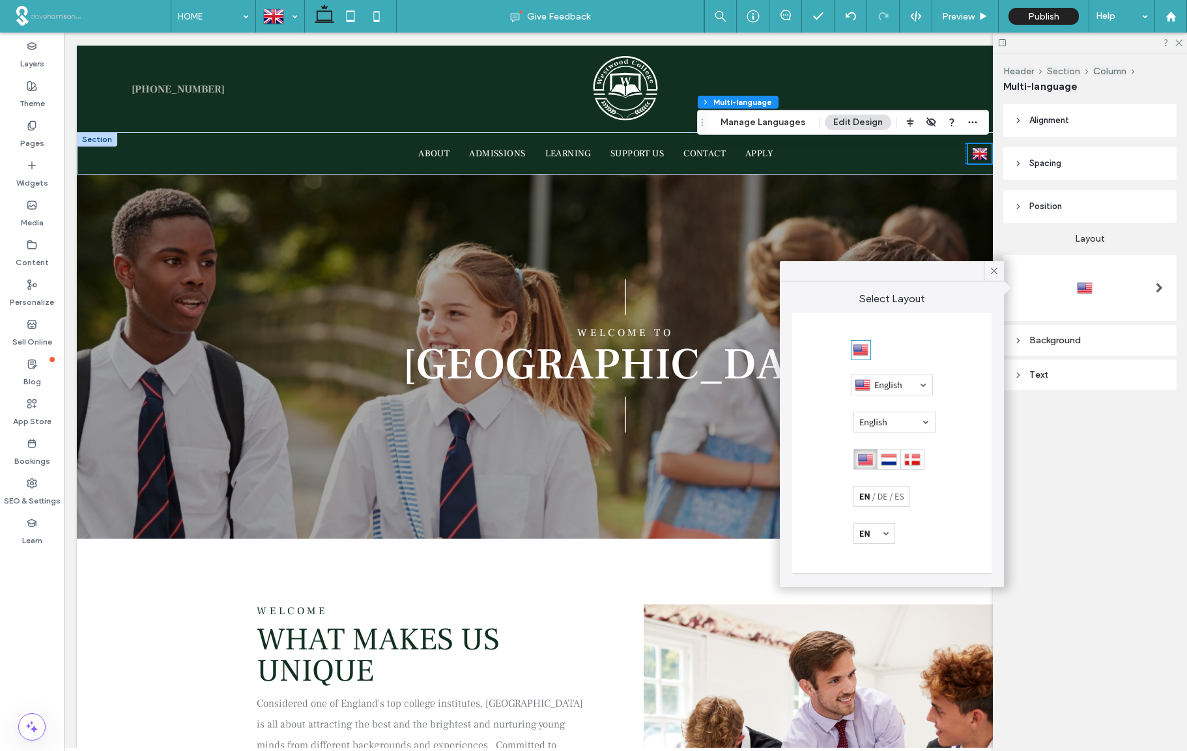
click at [923, 386] on div at bounding box center [892, 385] width 82 height 21
click at [875, 496] on div at bounding box center [881, 496] width 57 height 21
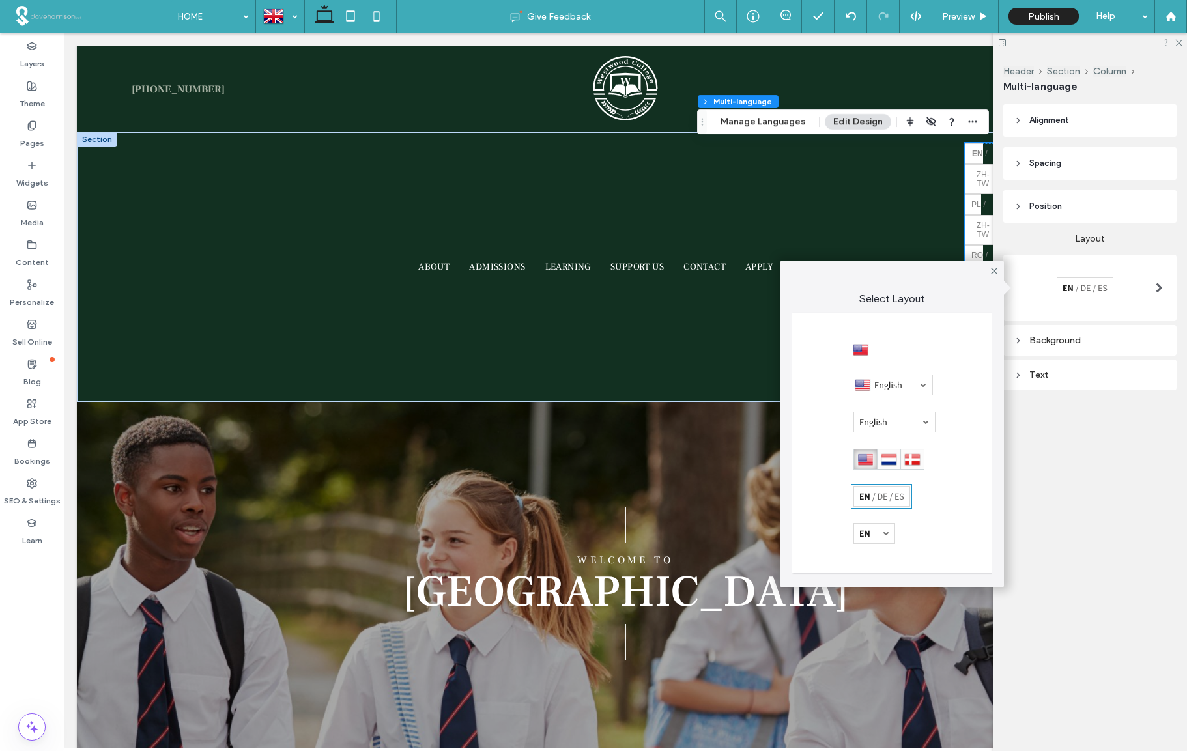
click at [874, 535] on div at bounding box center [874, 533] width 42 height 21
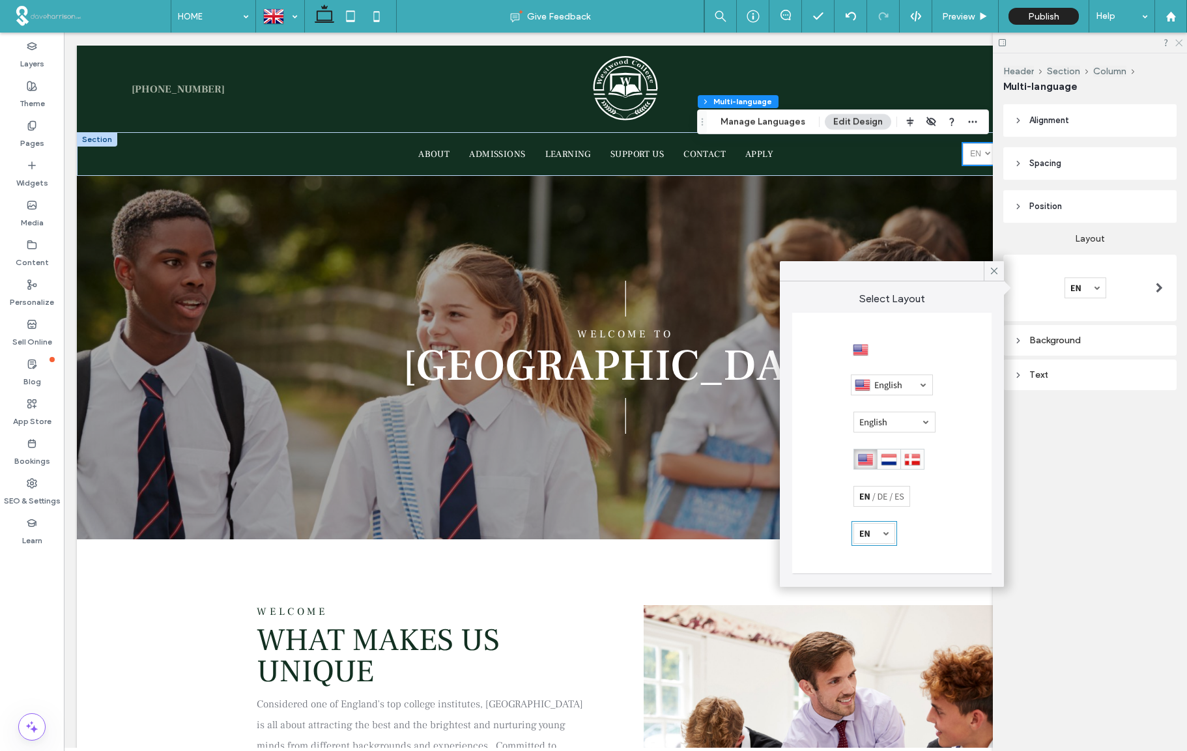
click at [1176, 43] on icon at bounding box center [1178, 42] width 8 height 8
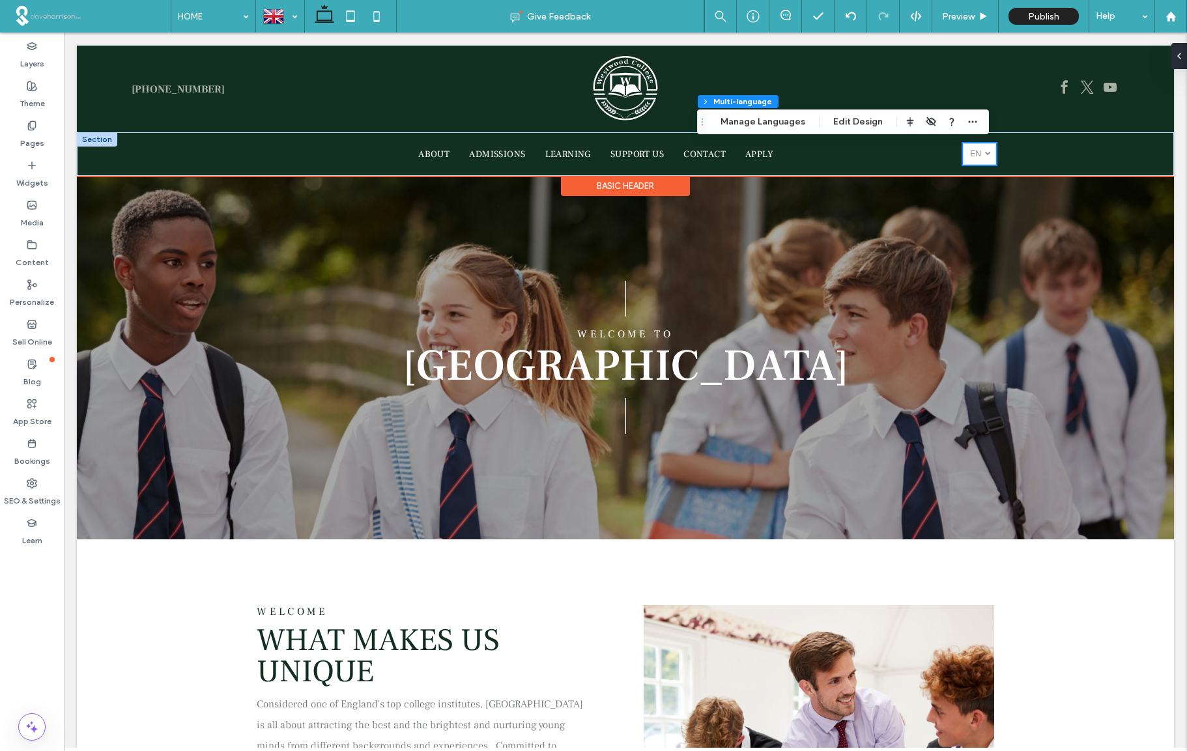
click at [986, 154] on div at bounding box center [988, 153] width 6 height 6
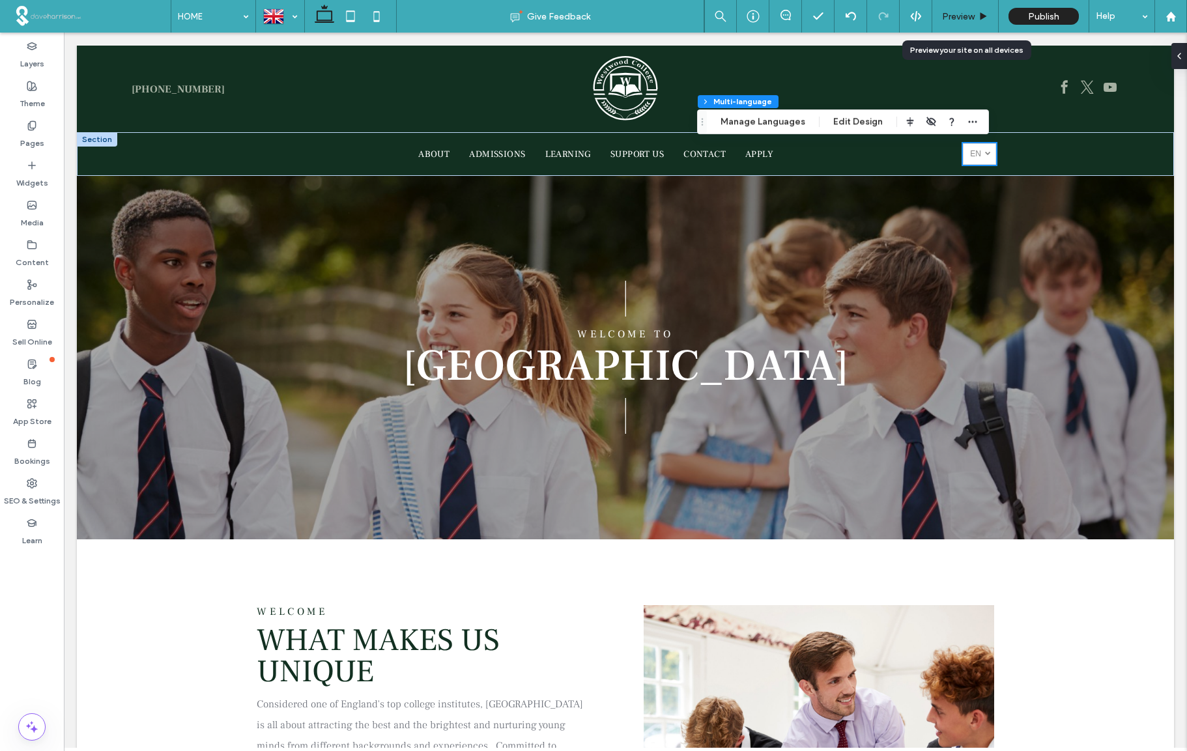
click at [954, 15] on span "Preview" at bounding box center [958, 16] width 33 height 11
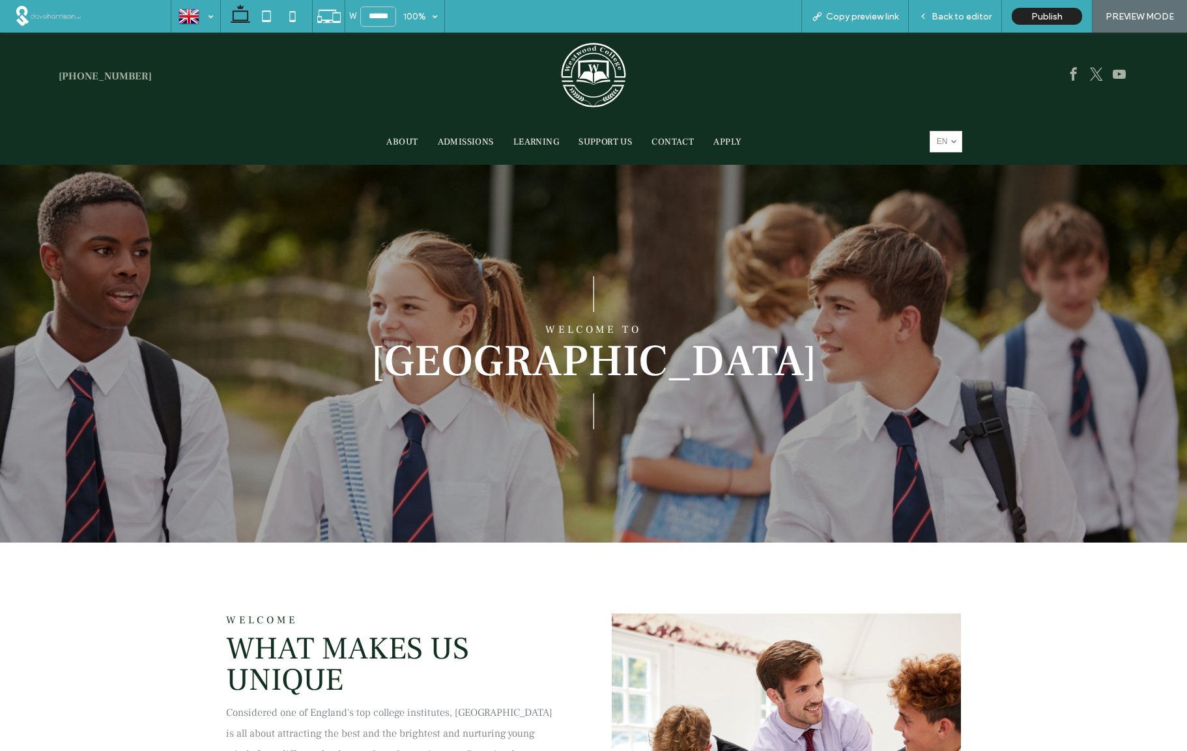
click at [952, 141] on div at bounding box center [954, 141] width 6 height 6
click at [941, 17] on span "Back to editor" at bounding box center [962, 16] width 60 height 11
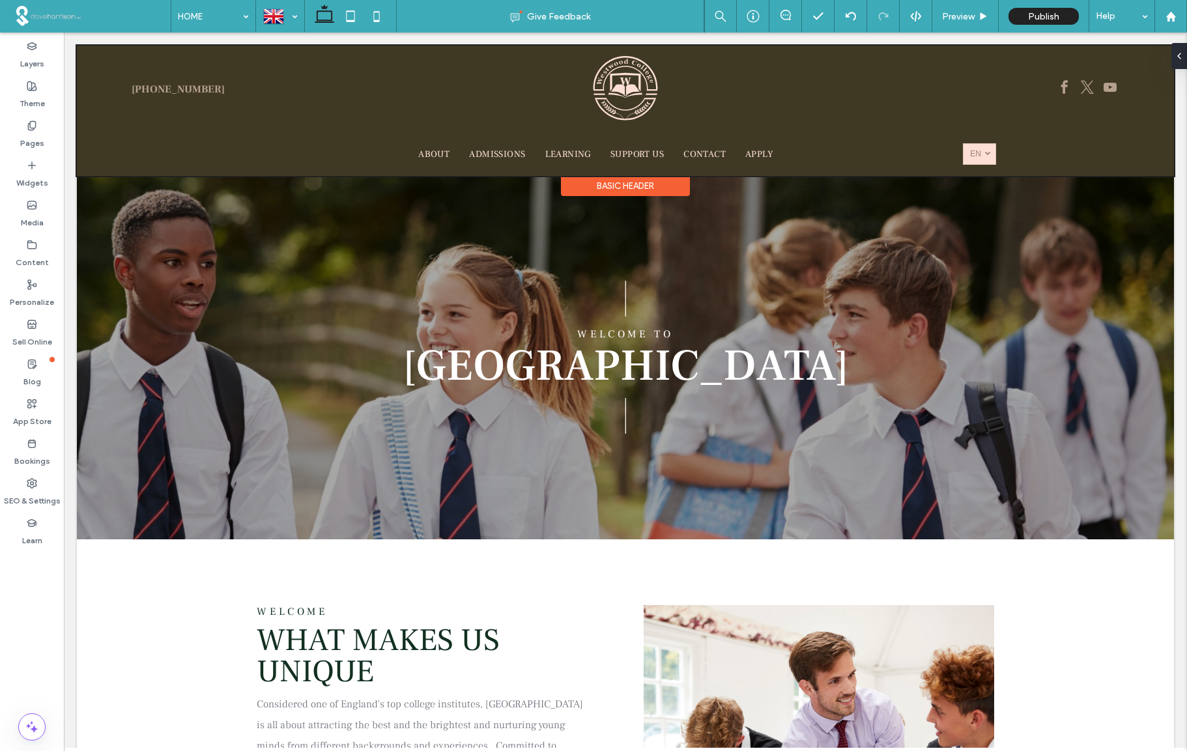
click at [981, 152] on div at bounding box center [625, 111] width 1097 height 130
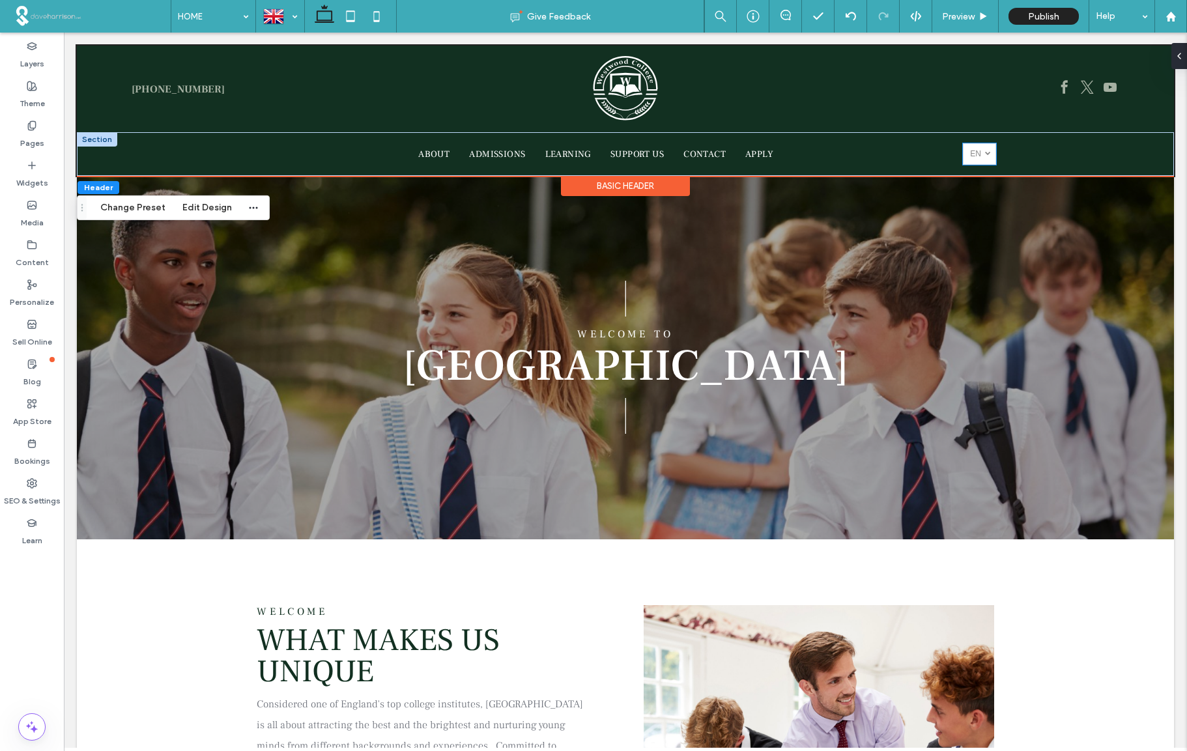
click at [988, 154] on div at bounding box center [988, 153] width 6 height 6
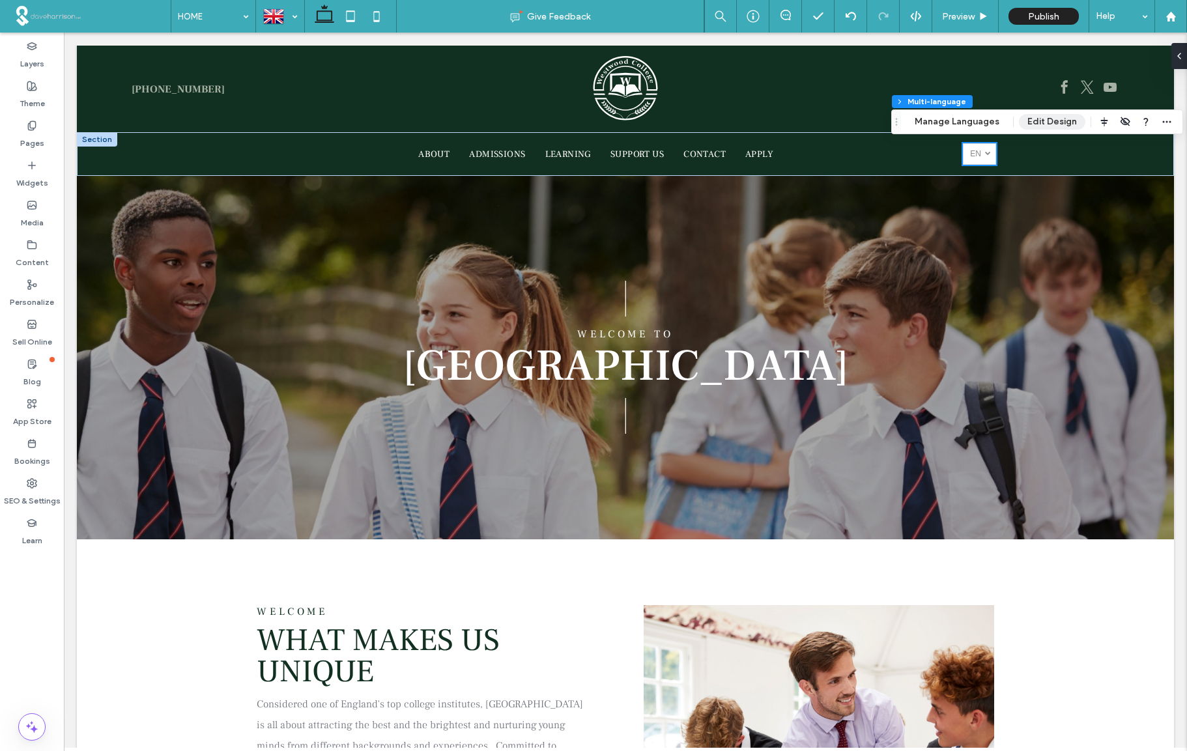
click at [1038, 120] on button "Edit Design" at bounding box center [1052, 122] width 66 height 16
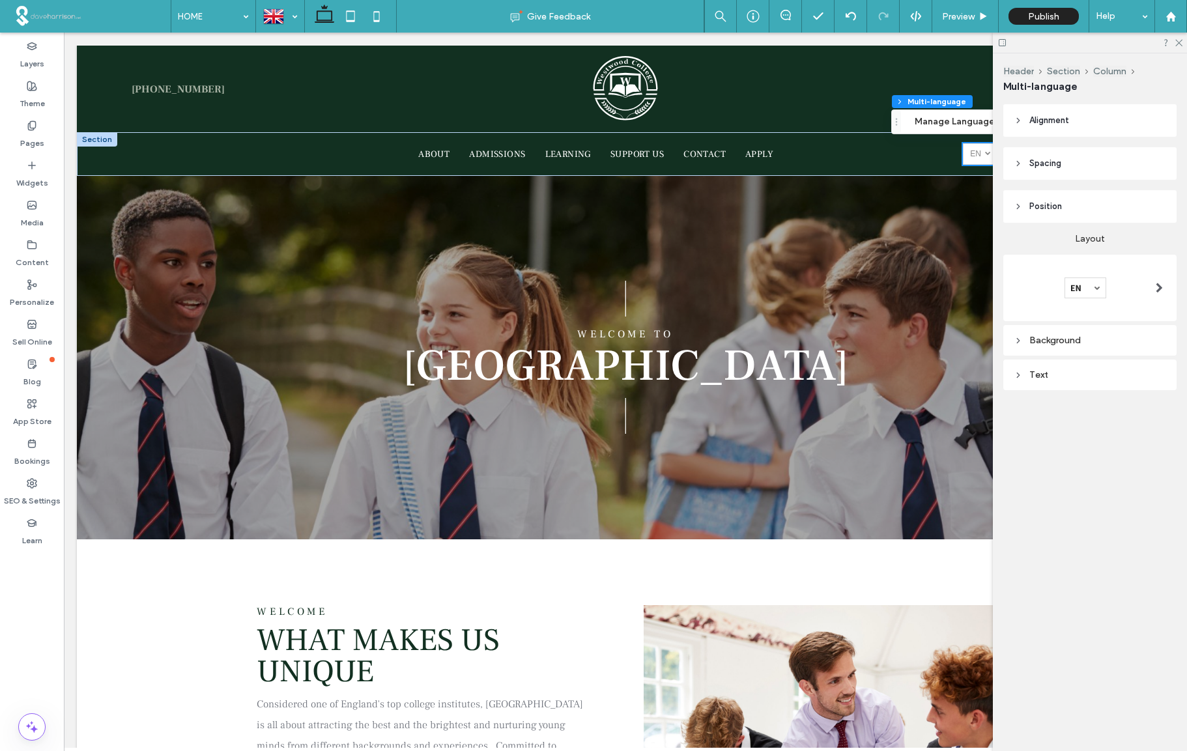
click at [1094, 285] on div at bounding box center [1086, 288] width 42 height 21
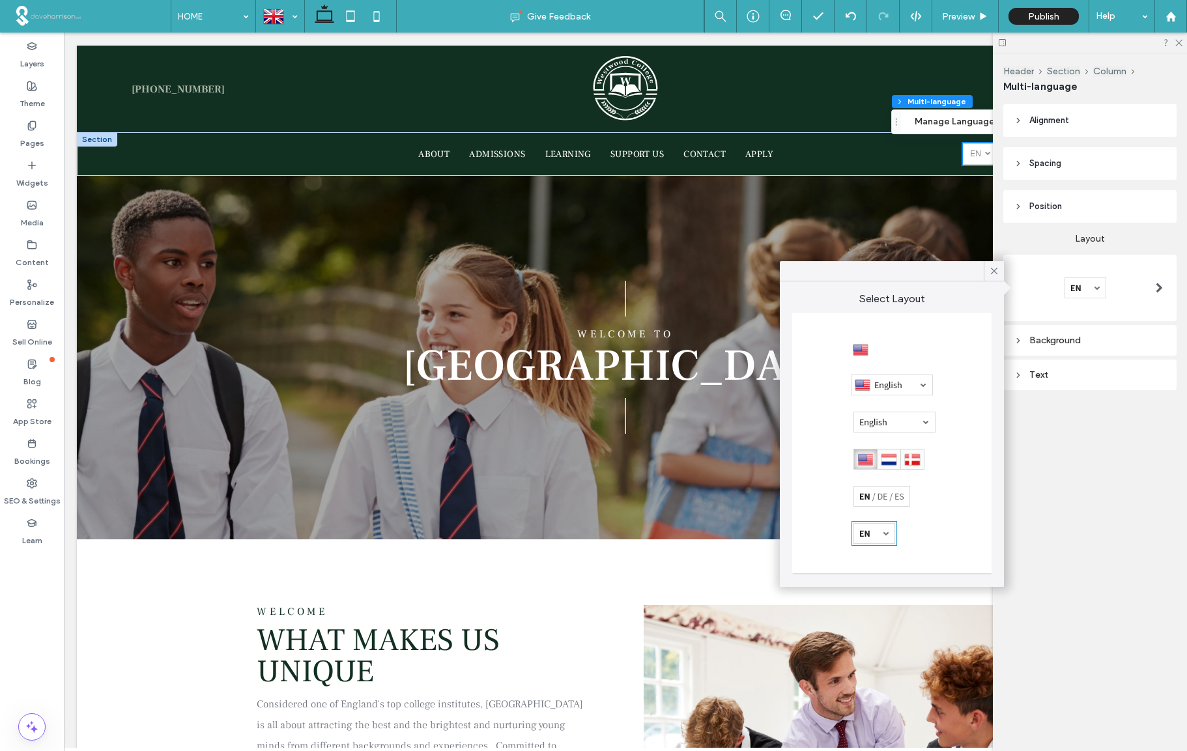
click at [892, 385] on div at bounding box center [892, 385] width 82 height 21
click at [1025, 376] on div "Text" at bounding box center [1090, 374] width 152 height 11
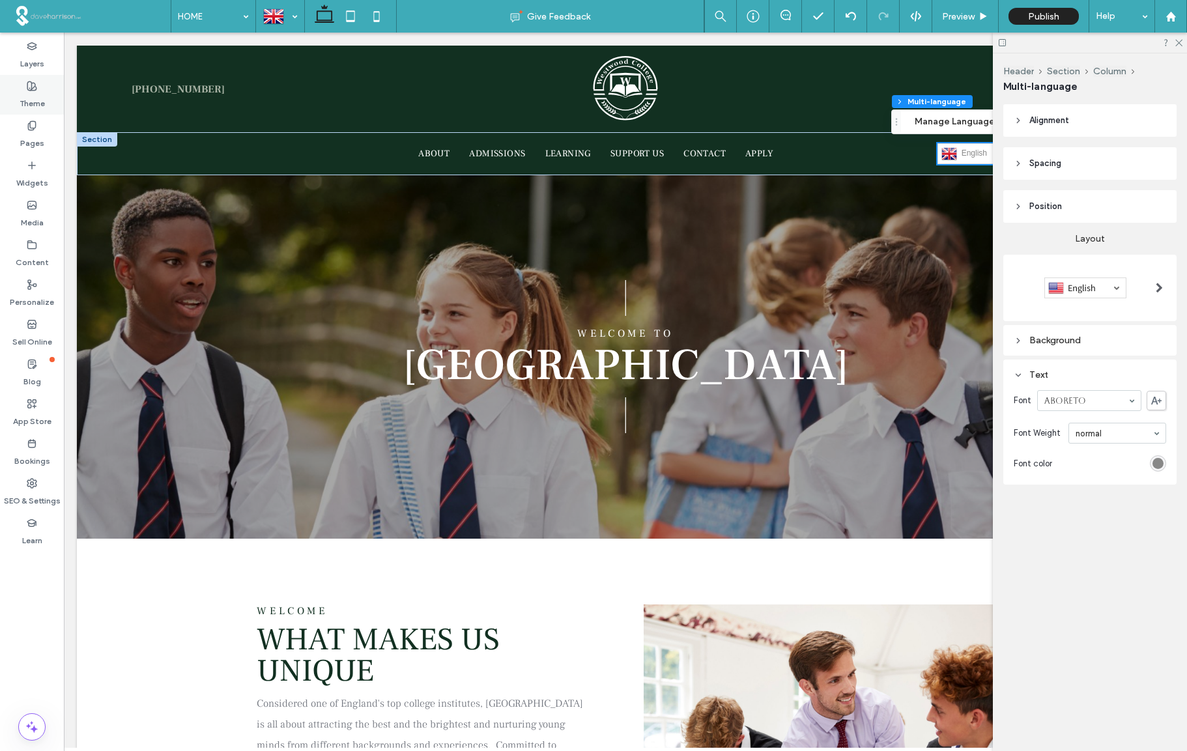
click at [31, 90] on use at bounding box center [31, 85] width 9 height 9
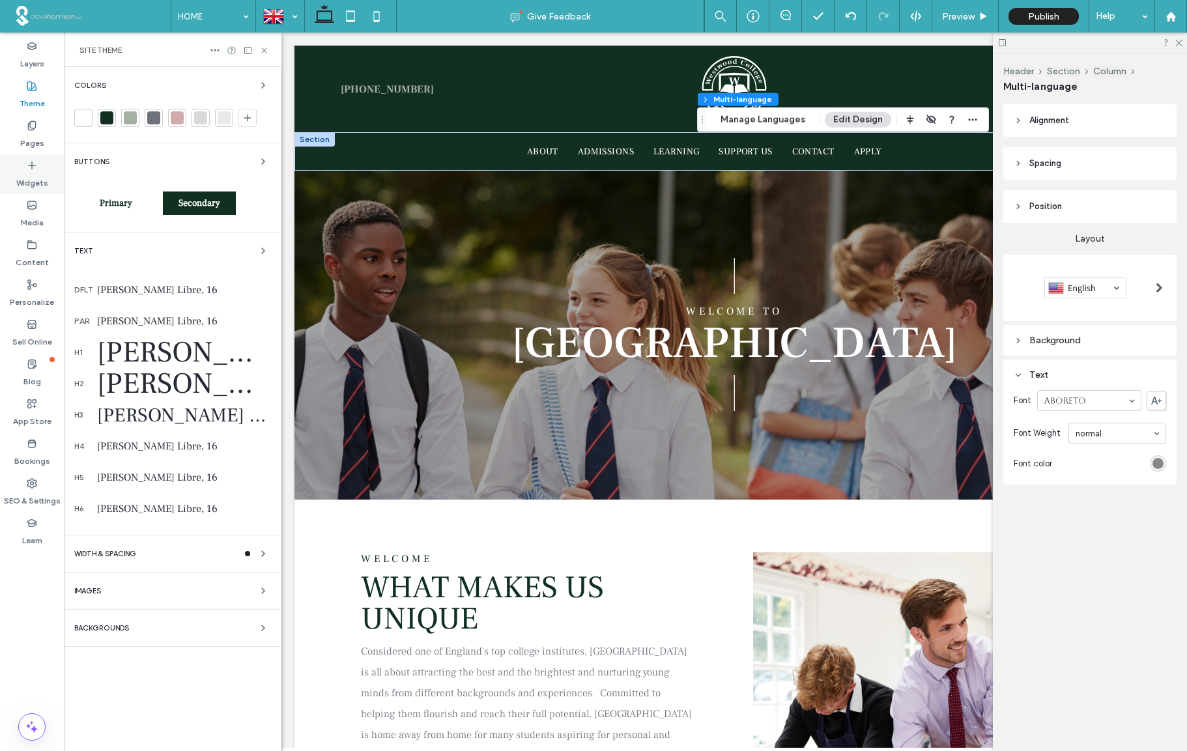
click at [35, 172] on label "Widgets" at bounding box center [32, 180] width 32 height 18
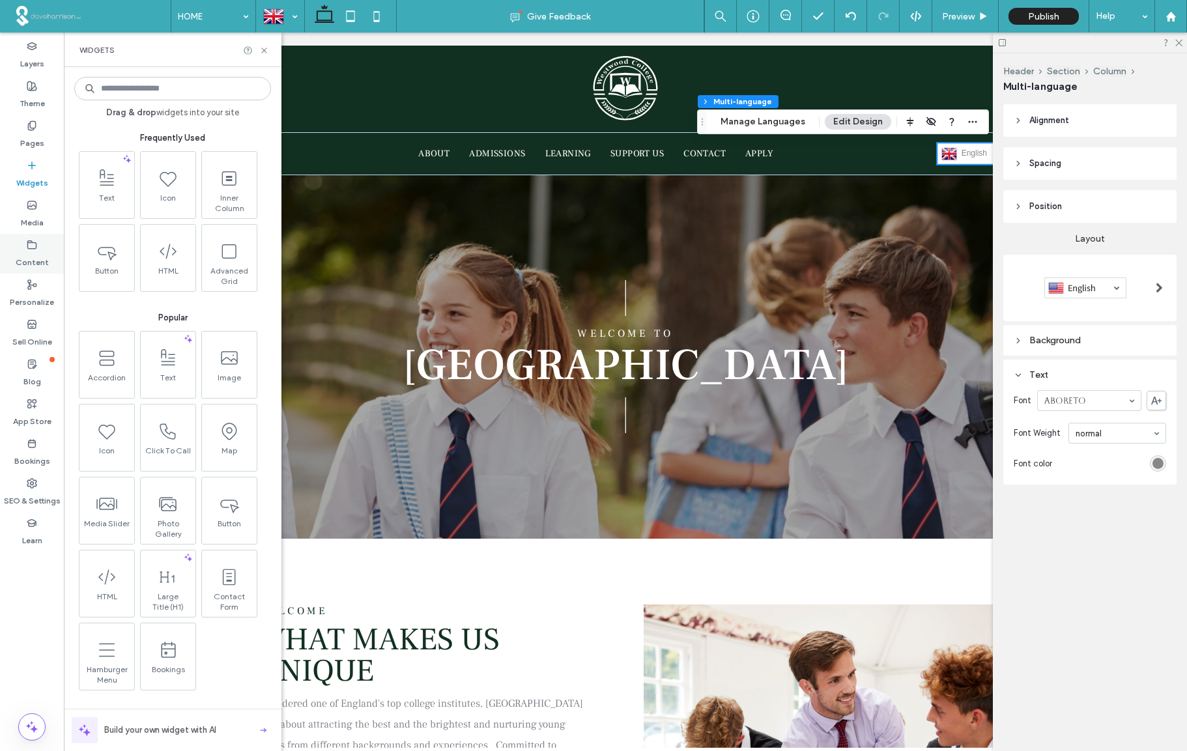
click at [29, 248] on use at bounding box center [32, 244] width 8 height 8
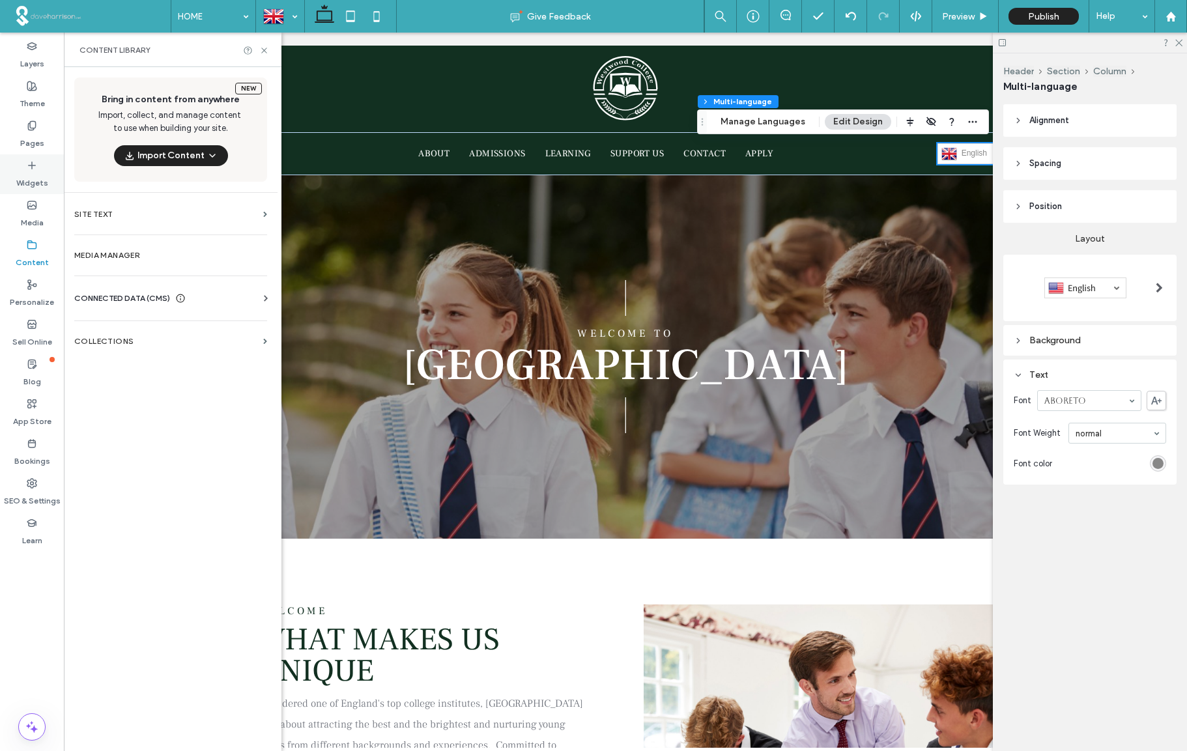
click at [33, 175] on label "Widgets" at bounding box center [32, 180] width 32 height 18
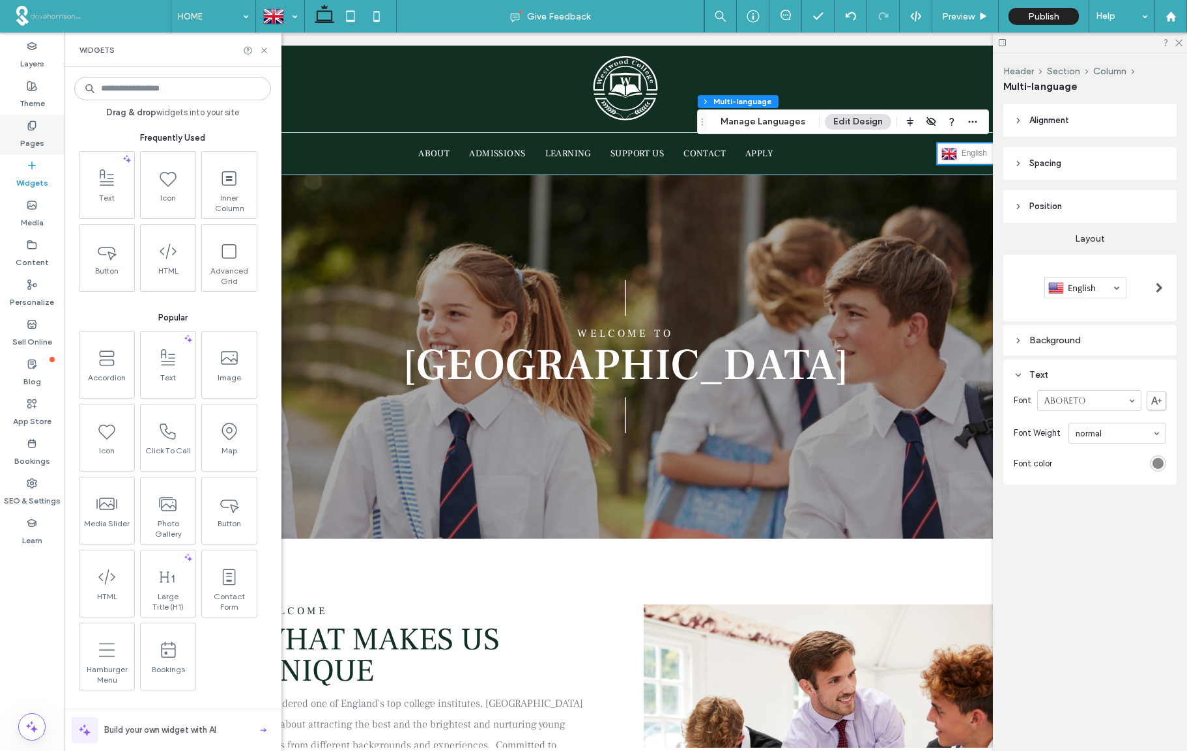
click at [30, 132] on label "Pages" at bounding box center [32, 140] width 24 height 18
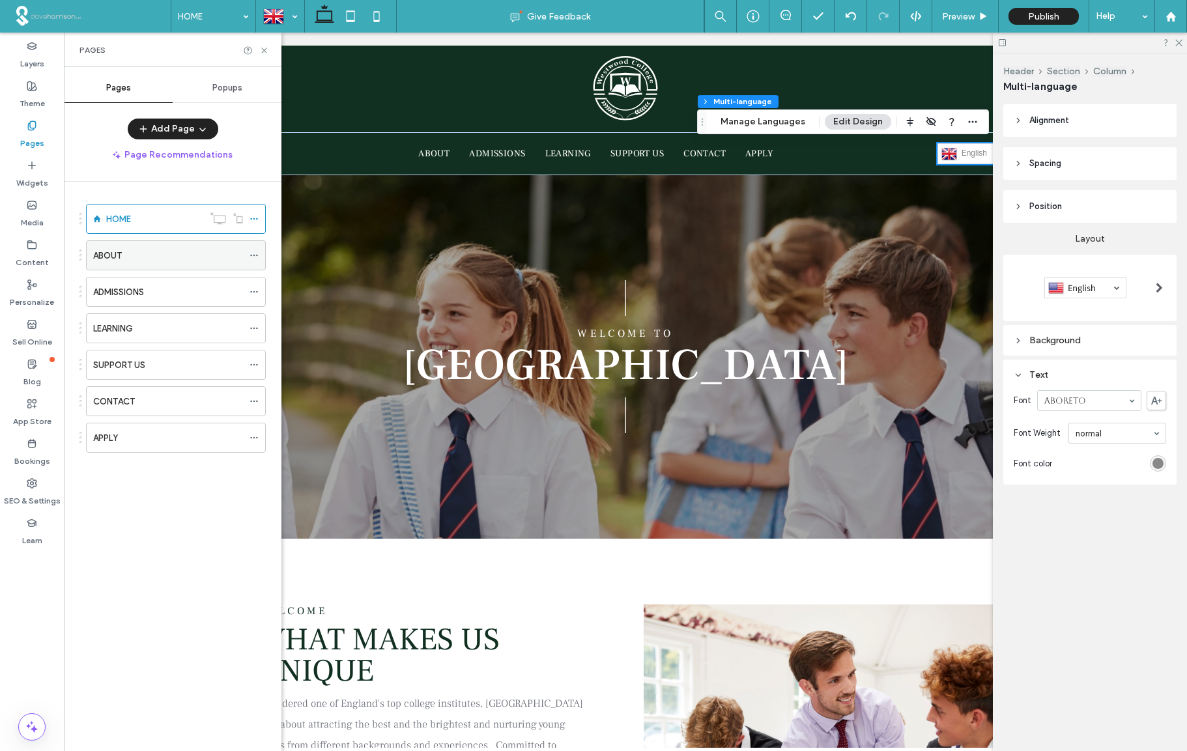
click at [112, 255] on label "ABOUT" at bounding box center [107, 255] width 29 height 23
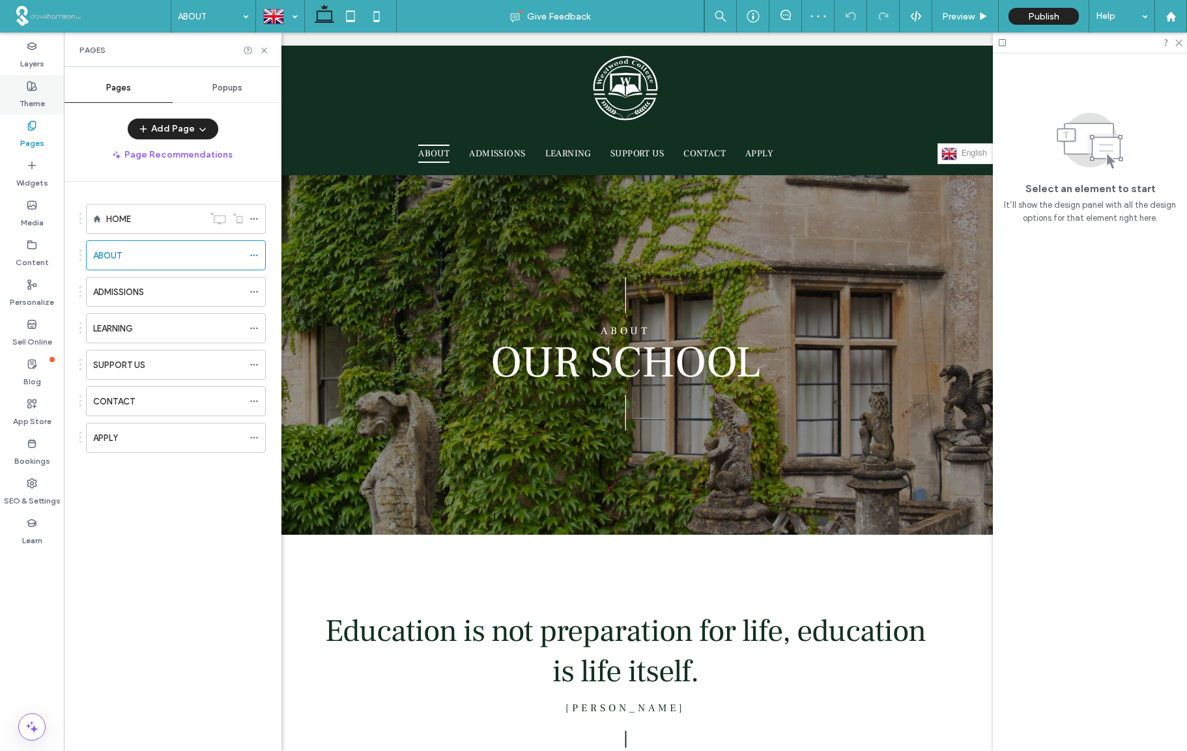
click at [29, 89] on icon at bounding box center [32, 86] width 10 height 10
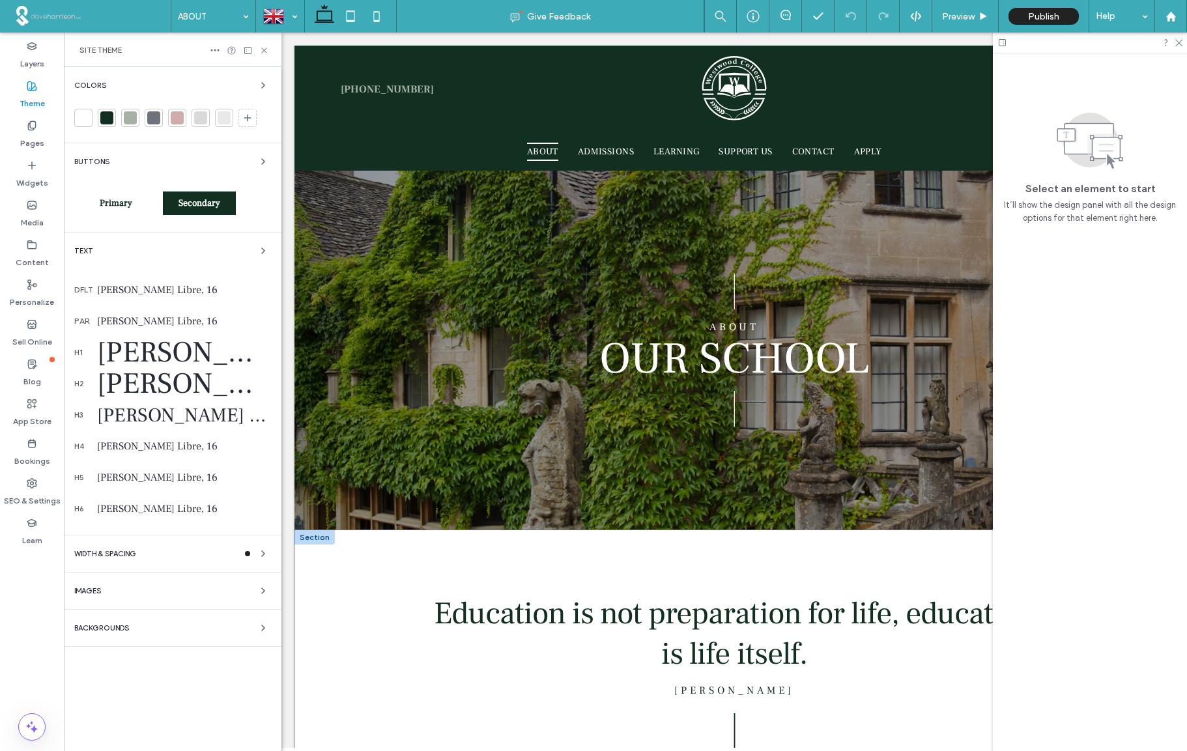
click at [718, 558] on div "Education is not preparation for life, education is life itself. John Dewey |" at bounding box center [734, 657] width 782 height 255
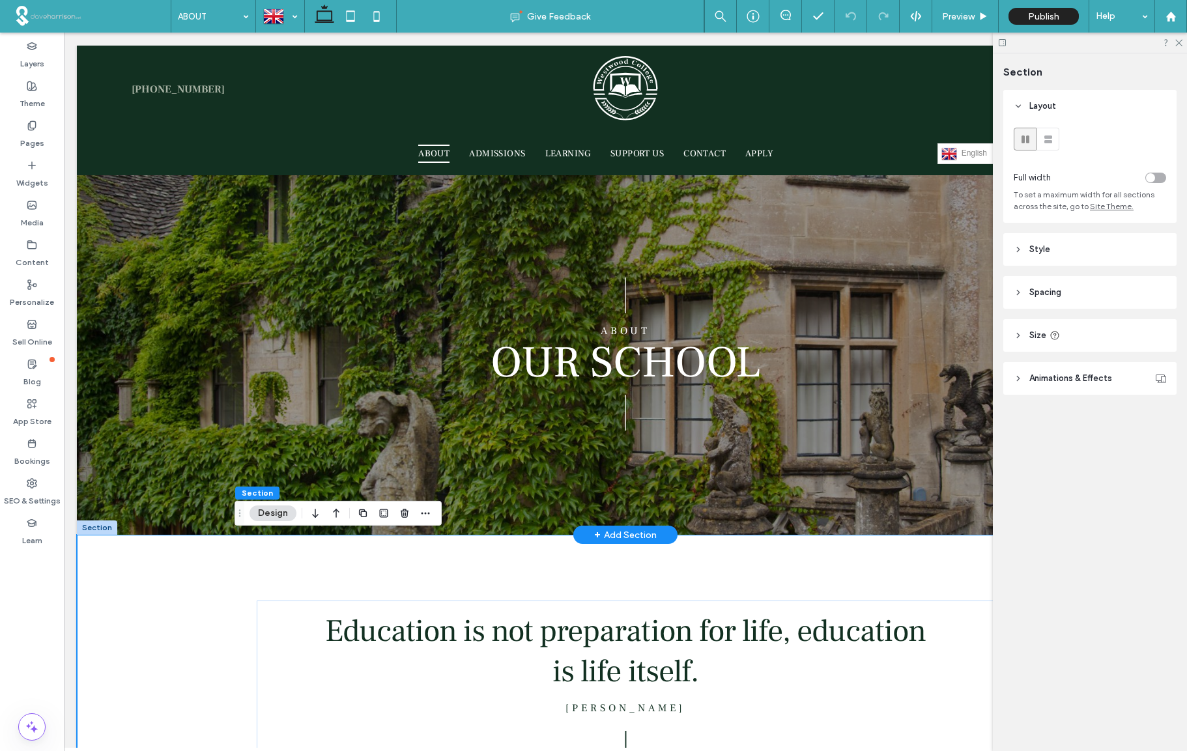
click at [648, 534] on div "+ Add Section" at bounding box center [625, 535] width 63 height 14
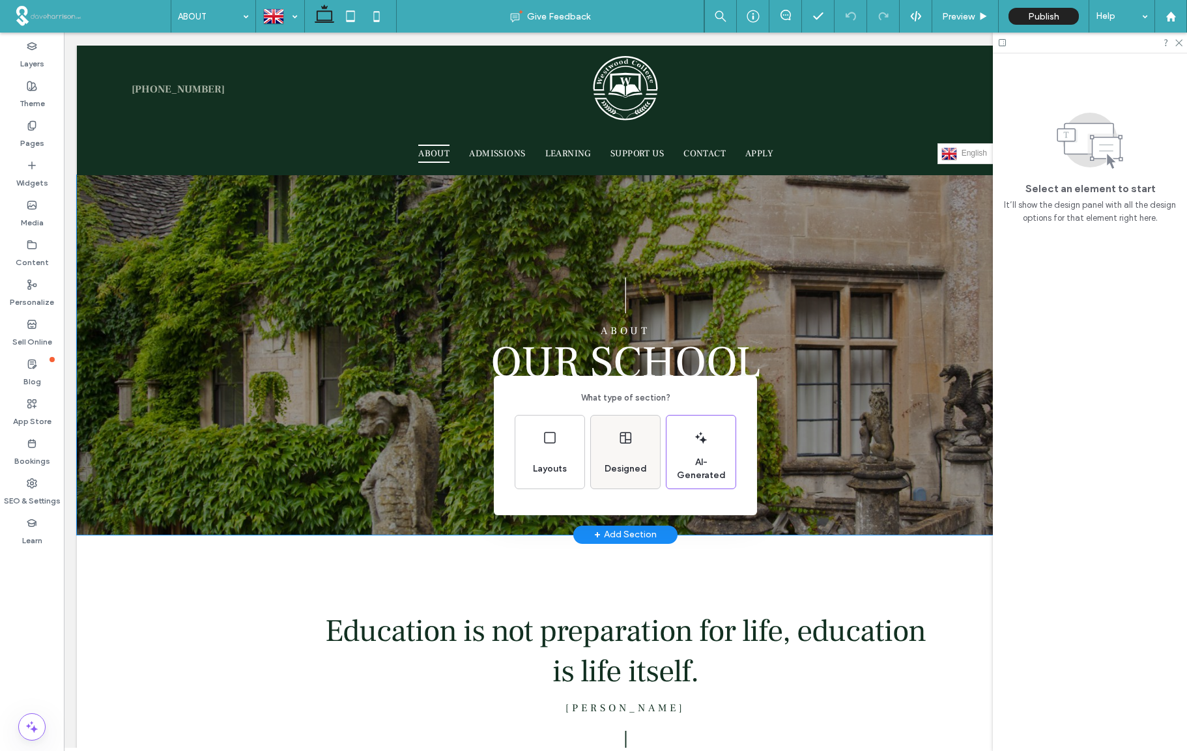
click at [628, 453] on div "Designed" at bounding box center [625, 452] width 69 height 73
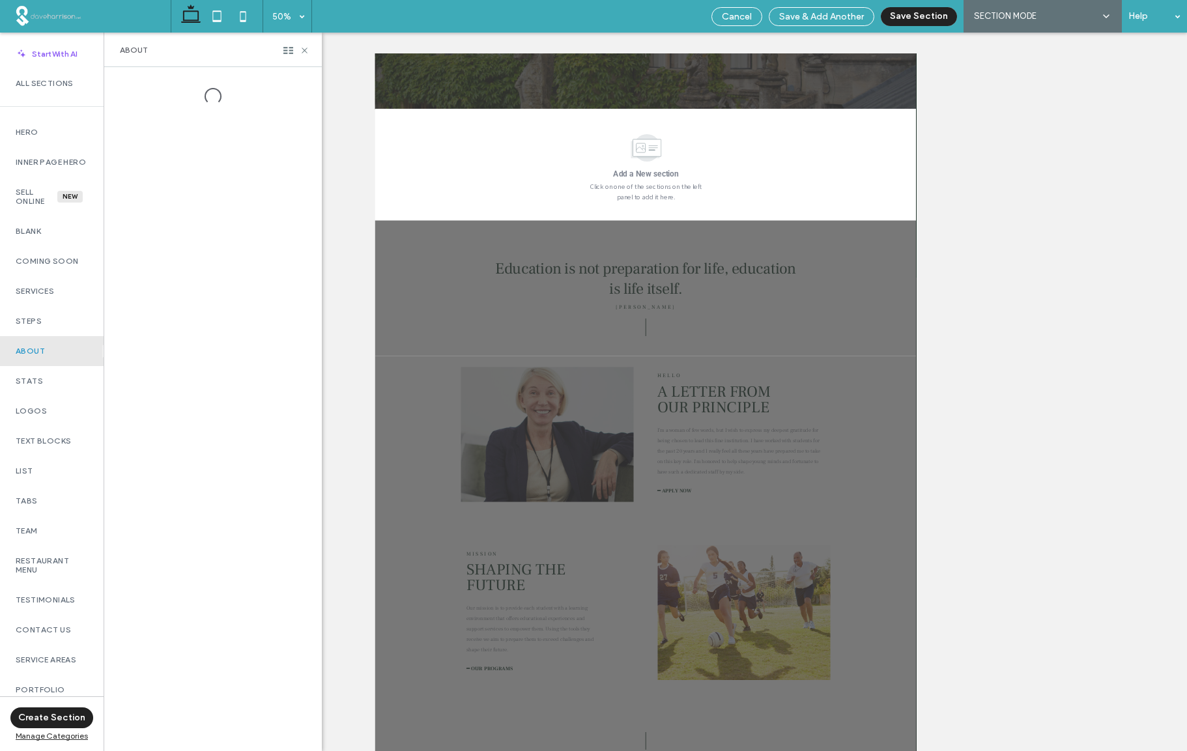
scroll to position [384, 0]
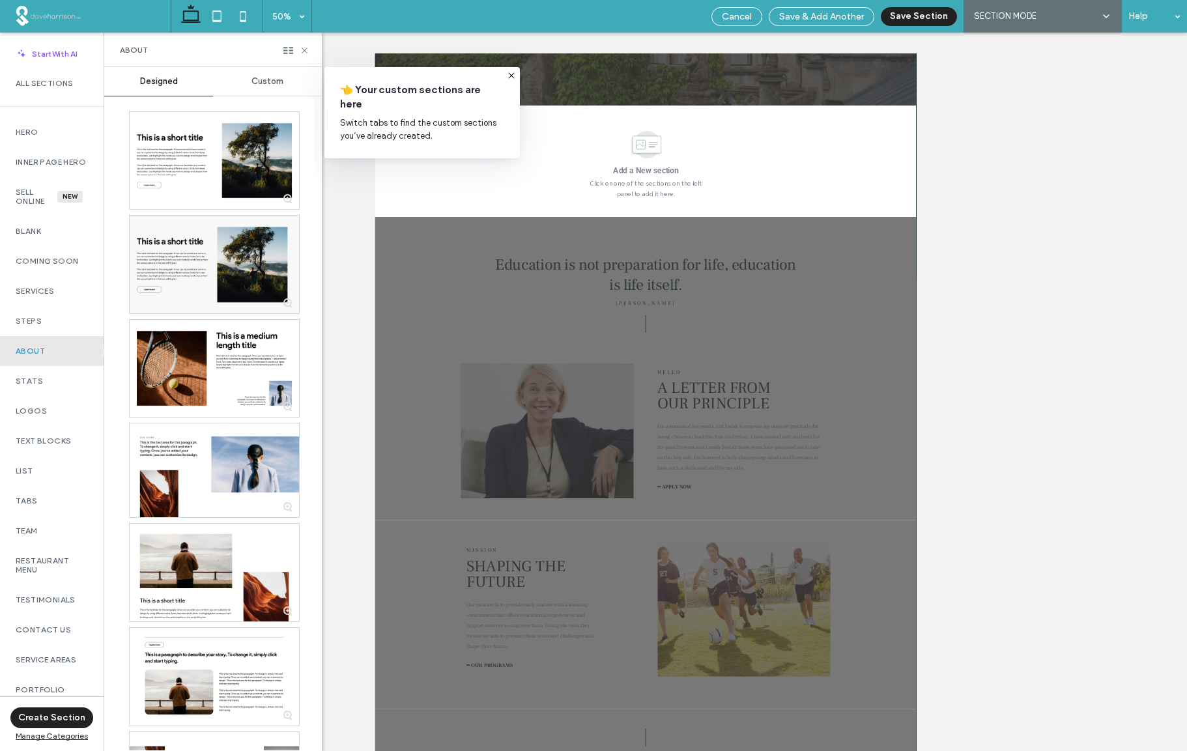
click at [268, 83] on span "Custom" at bounding box center [267, 81] width 32 height 10
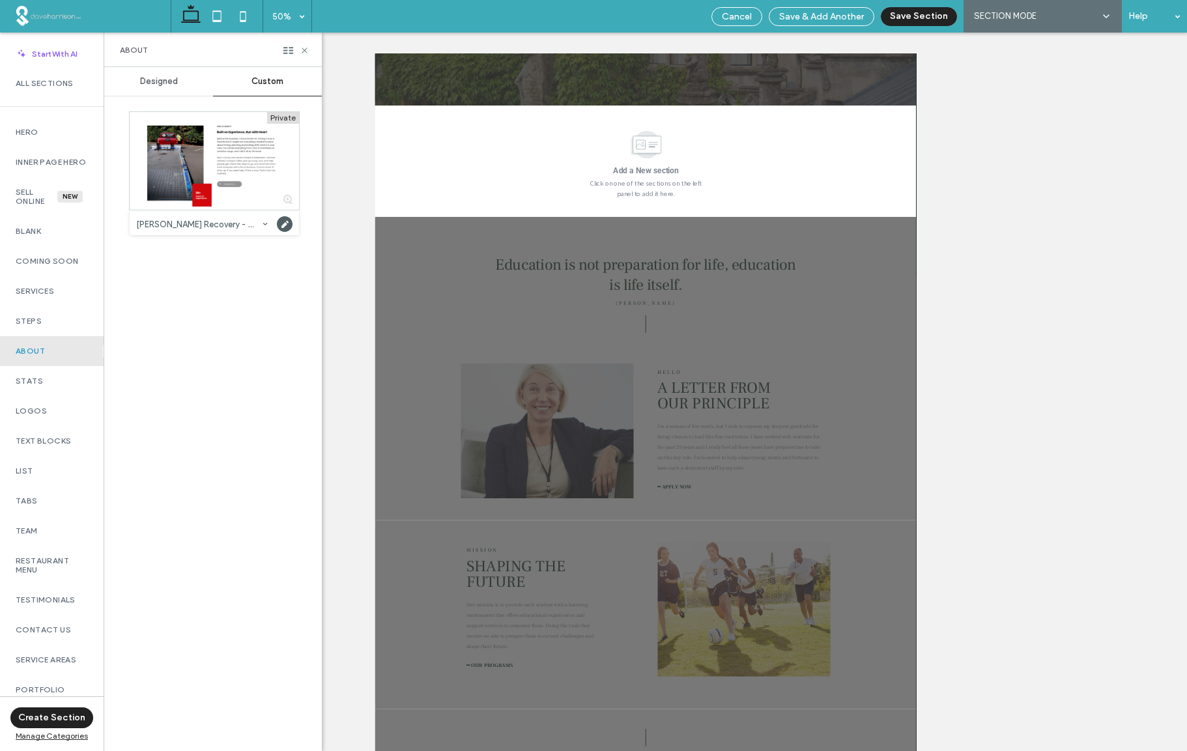
click at [159, 83] on span "Designed" at bounding box center [159, 81] width 38 height 10
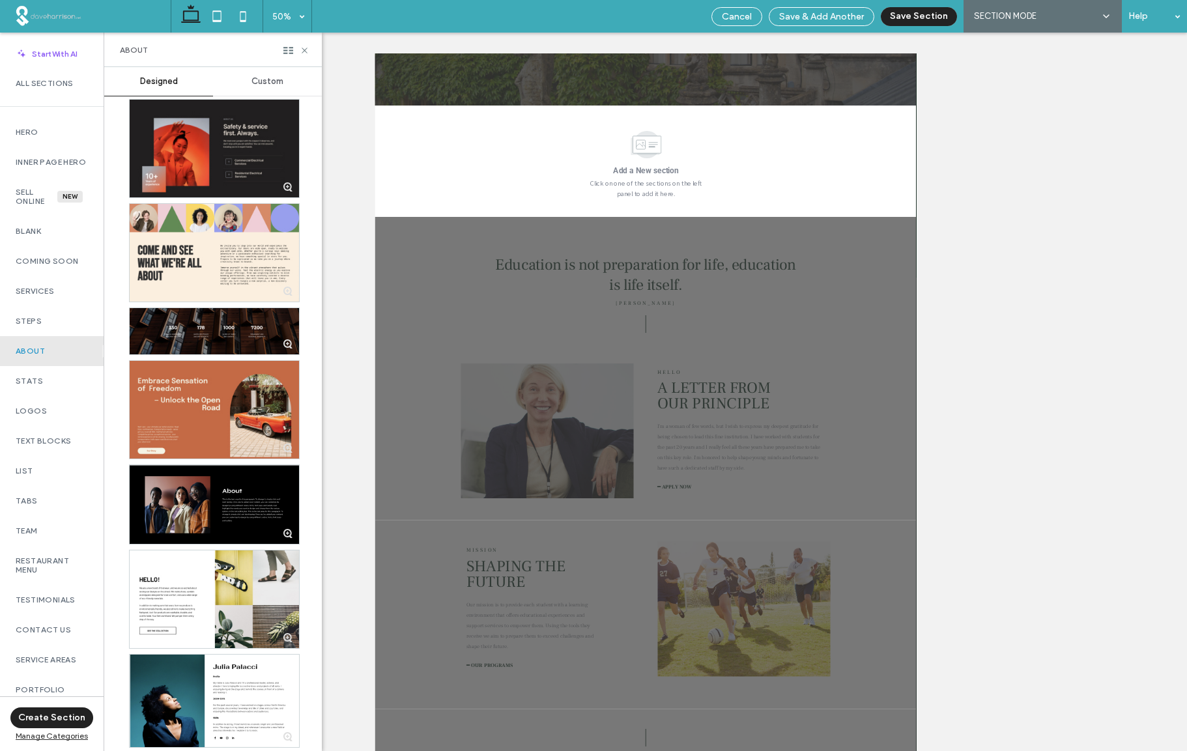
scroll to position [4123, 0]
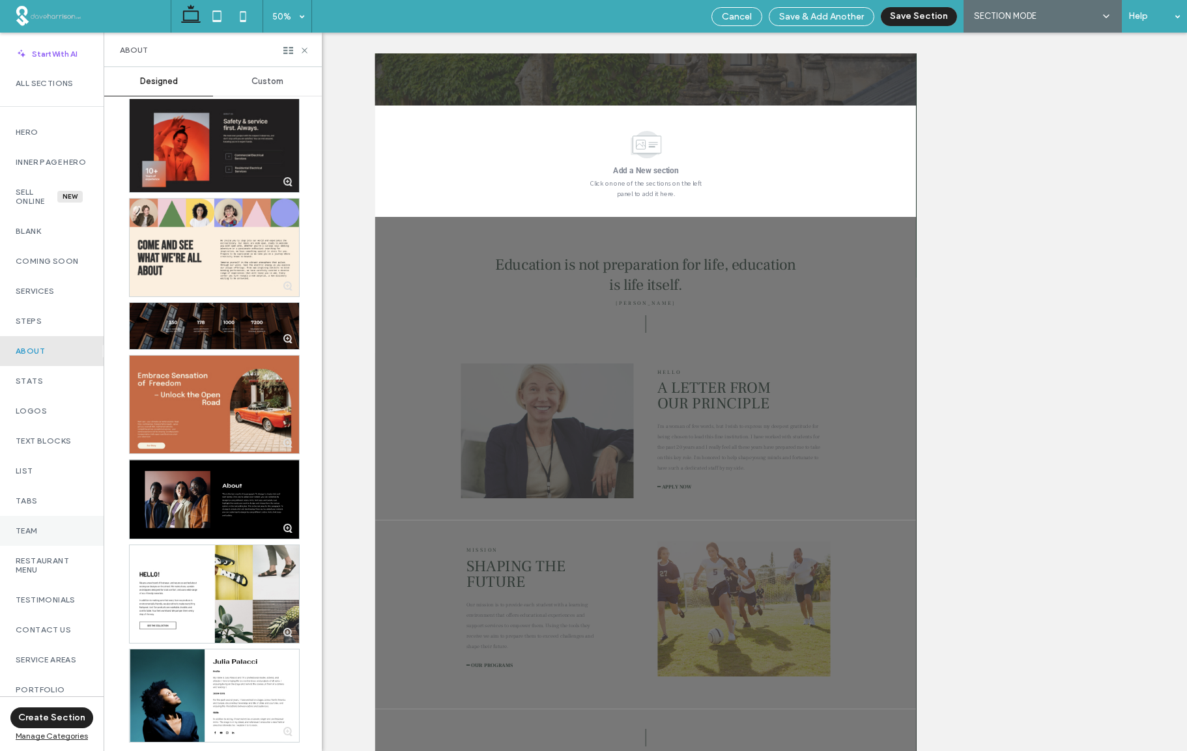
drag, startPoint x: 38, startPoint y: 512, endPoint x: 30, endPoint y: 538, distance: 27.2
click at [38, 506] on label "Tabs" at bounding box center [52, 500] width 72 height 9
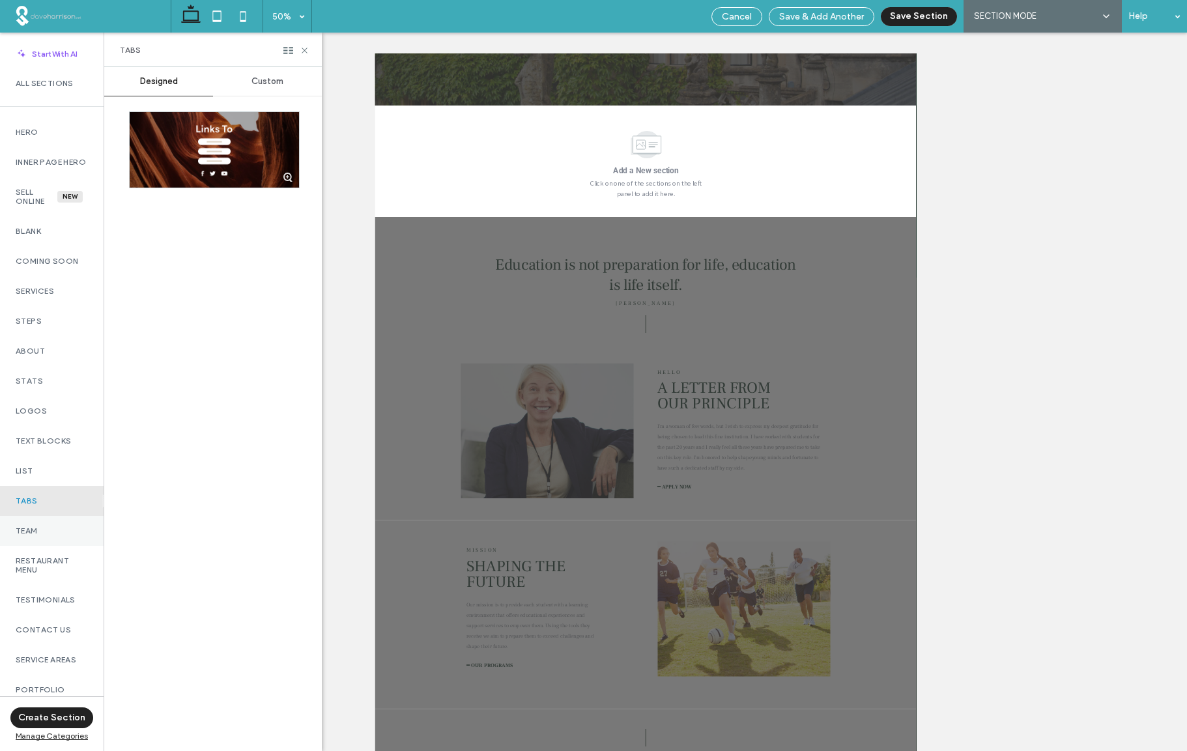
click at [29, 536] on label "Team" at bounding box center [52, 530] width 72 height 9
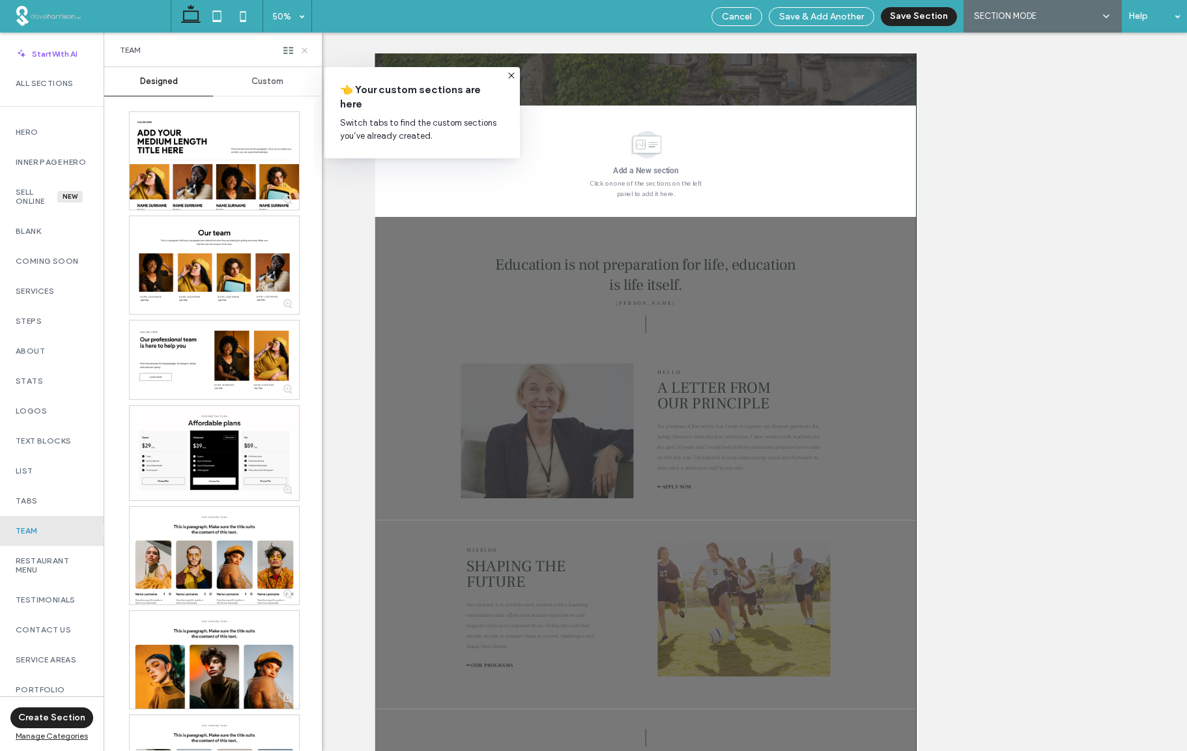
click at [306, 51] on icon at bounding box center [305, 51] width 10 height 10
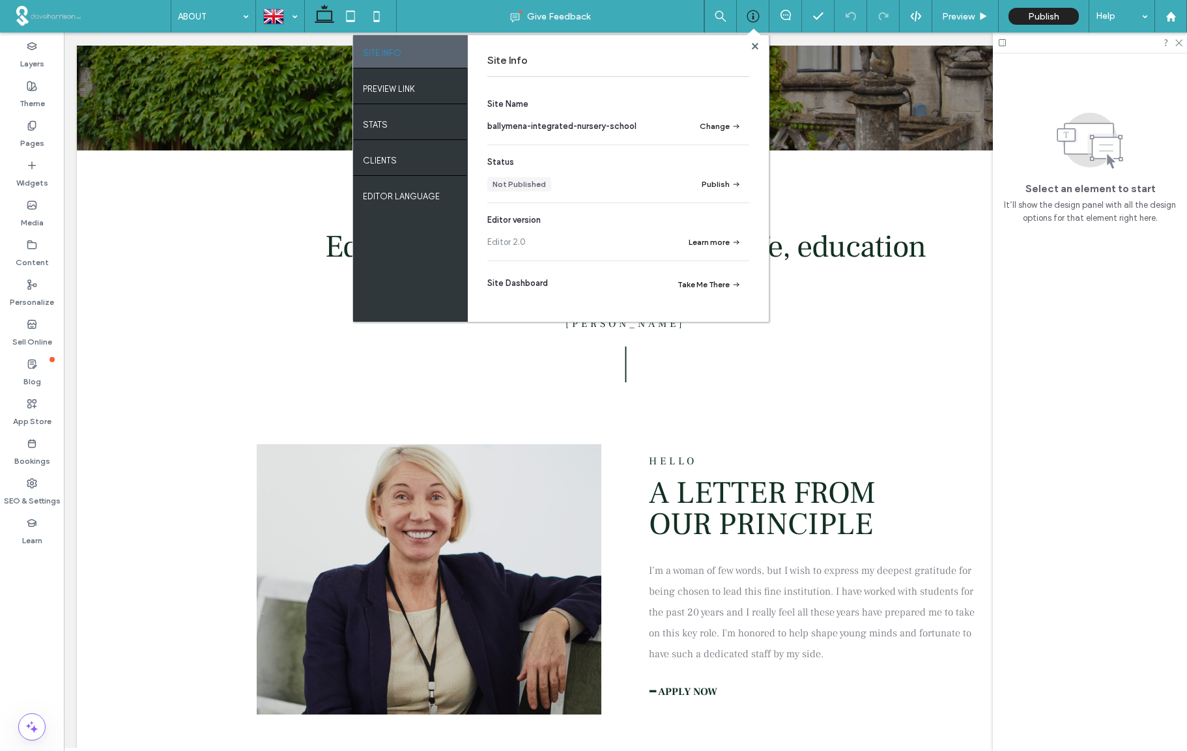
scroll to position [397, 0]
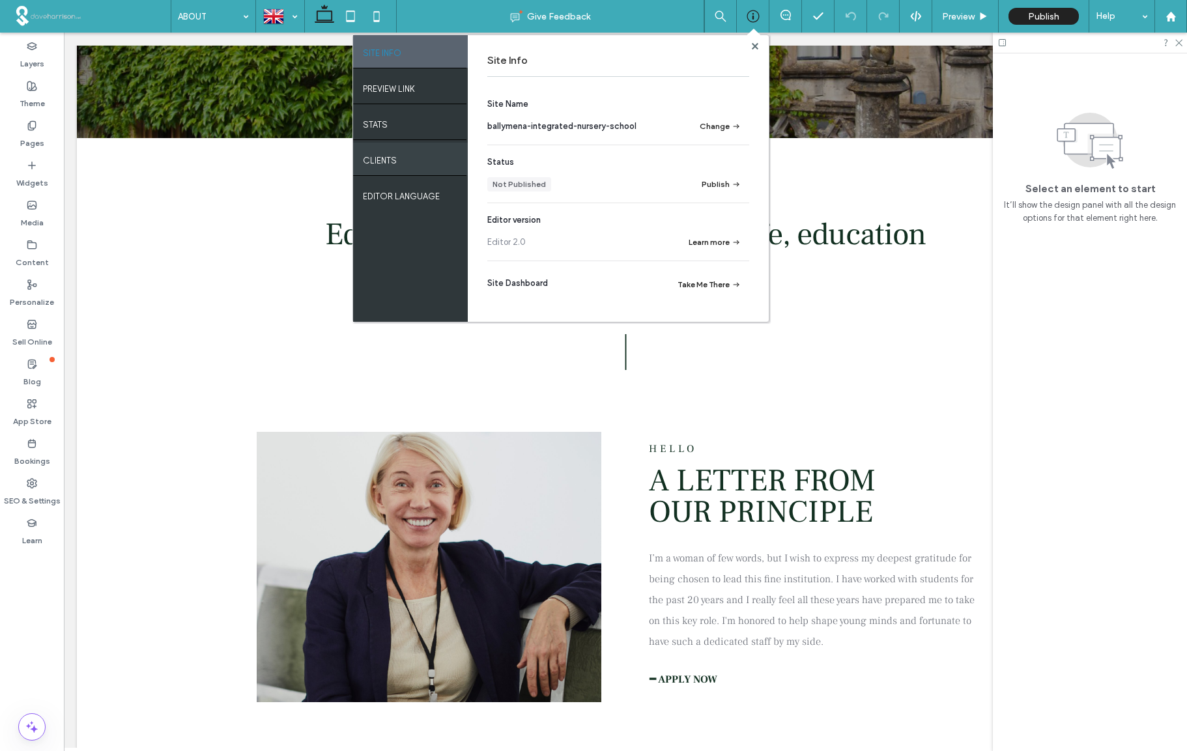
click at [377, 163] on label "Clients" at bounding box center [380, 157] width 34 height 16
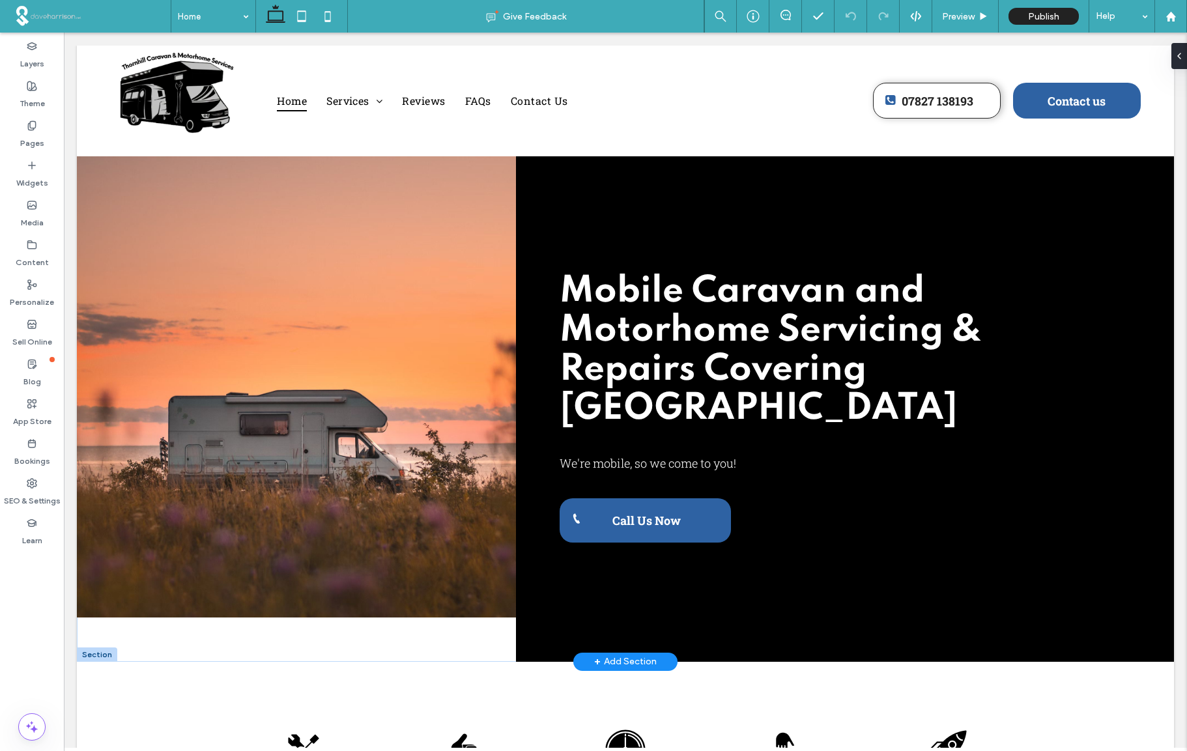
click at [625, 661] on div "+ Add Section" at bounding box center [625, 662] width 63 height 14
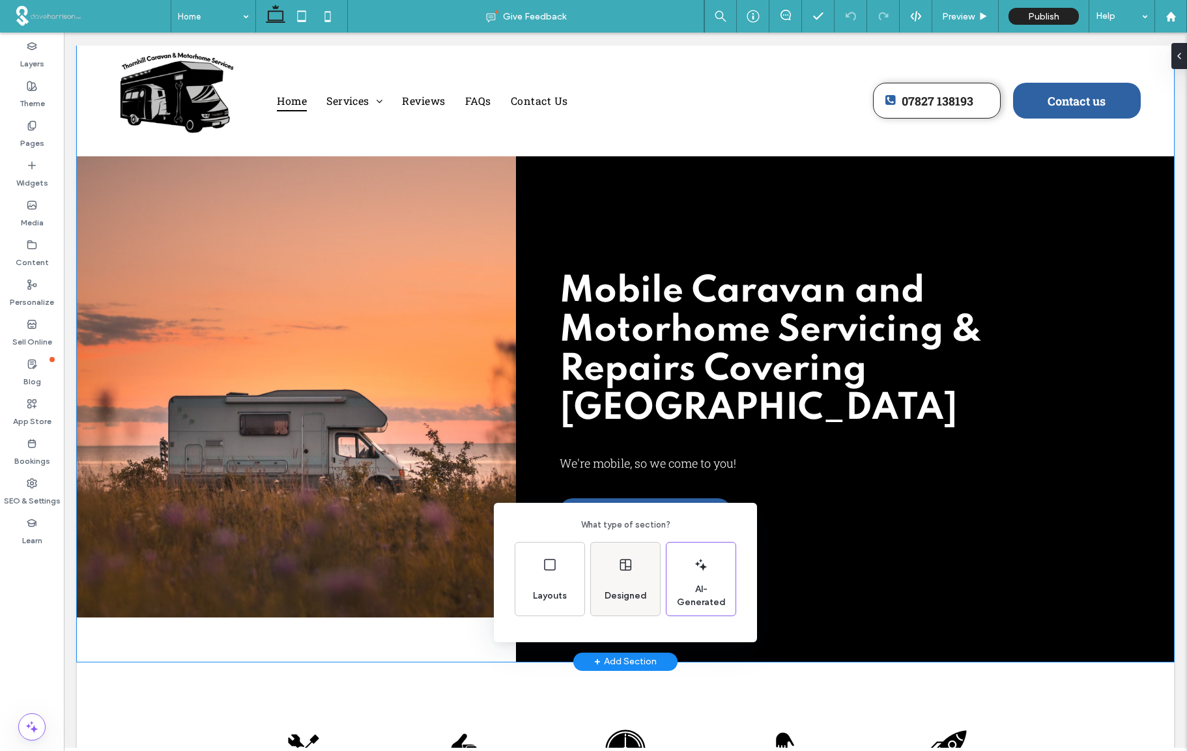
click at [619, 579] on div "Designed" at bounding box center [625, 579] width 69 height 73
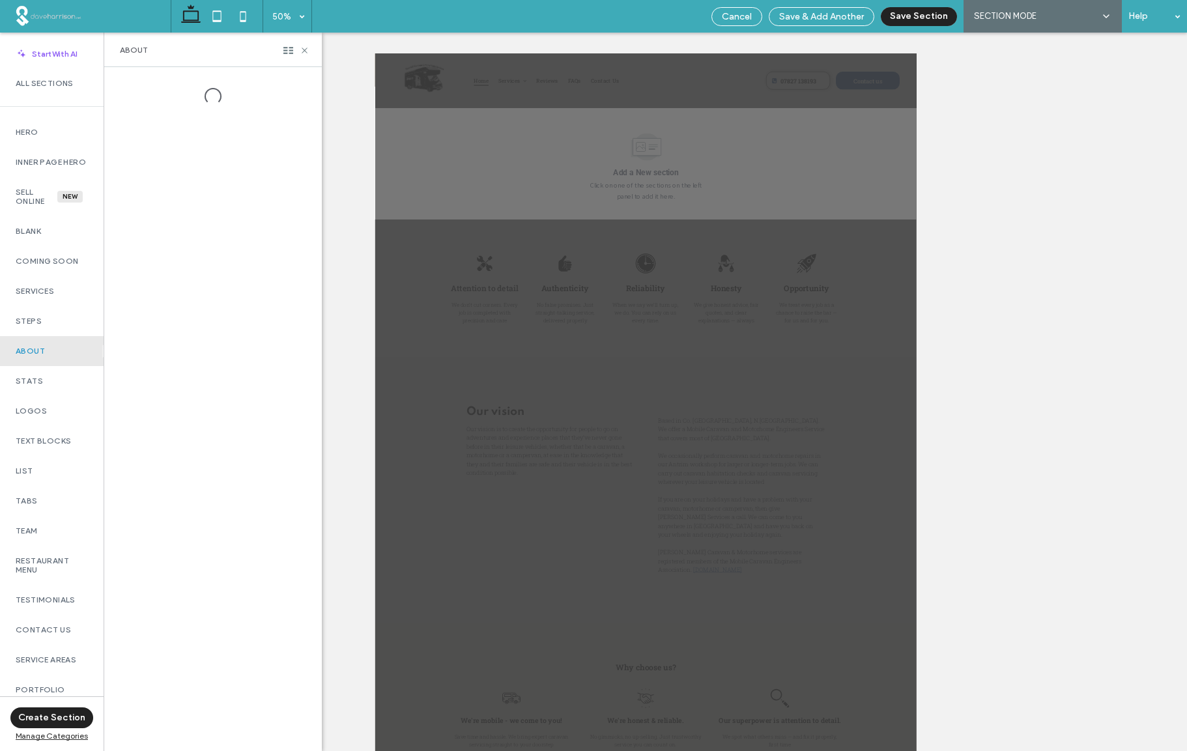
scroll to position [1292, 0]
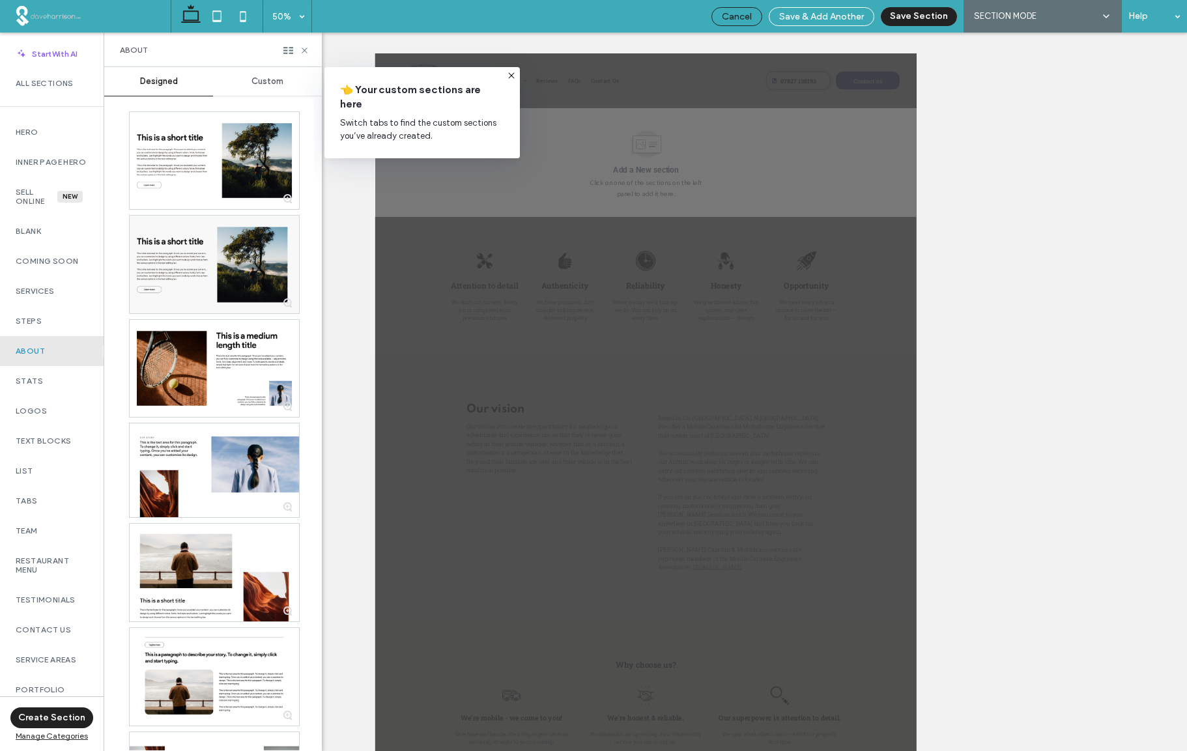
click at [735, 13] on span "Cancel" at bounding box center [737, 16] width 30 height 11
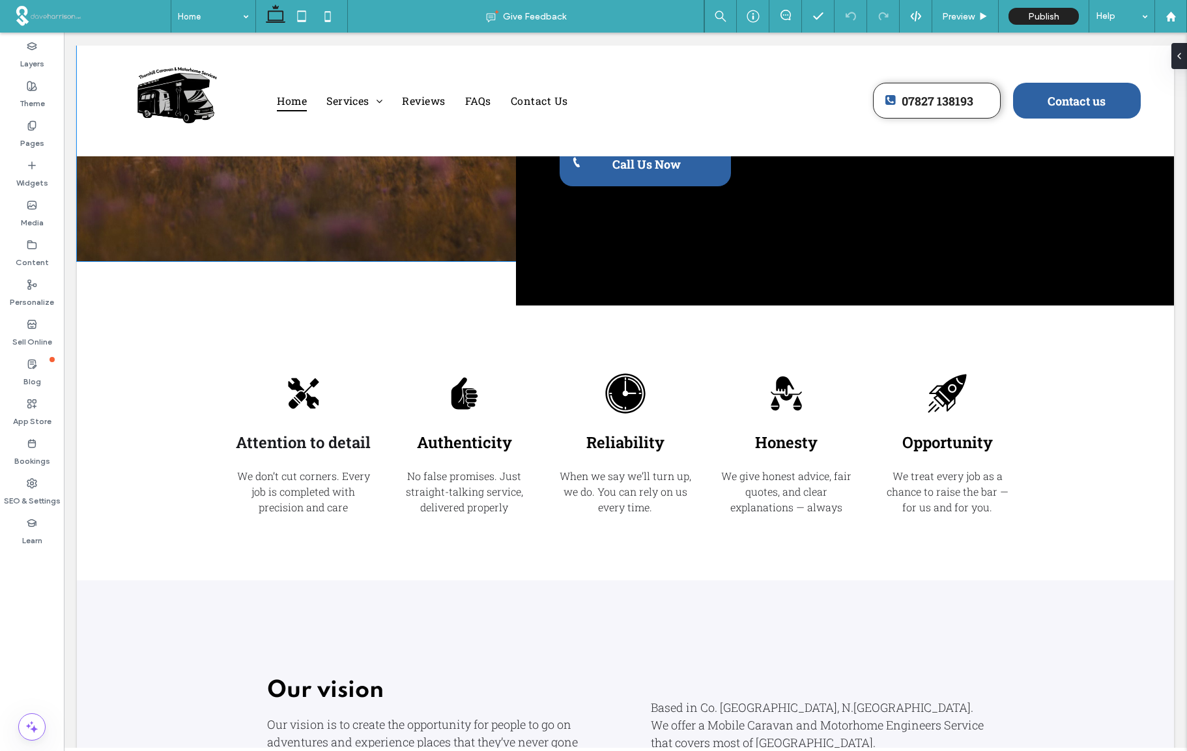
scroll to position [0, 0]
